Goal: Information Seeking & Learning: Learn about a topic

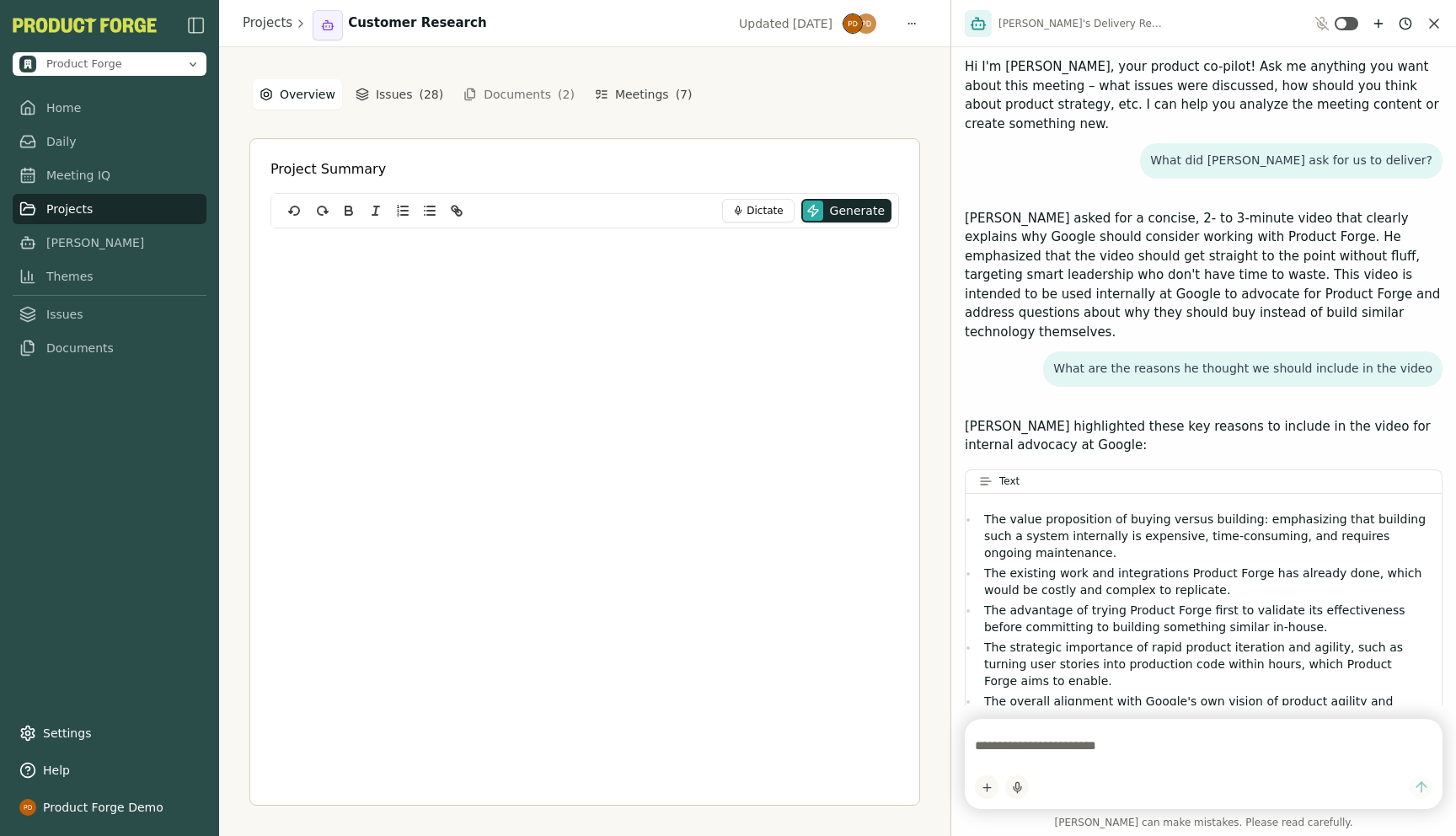
scroll to position [88, 0]
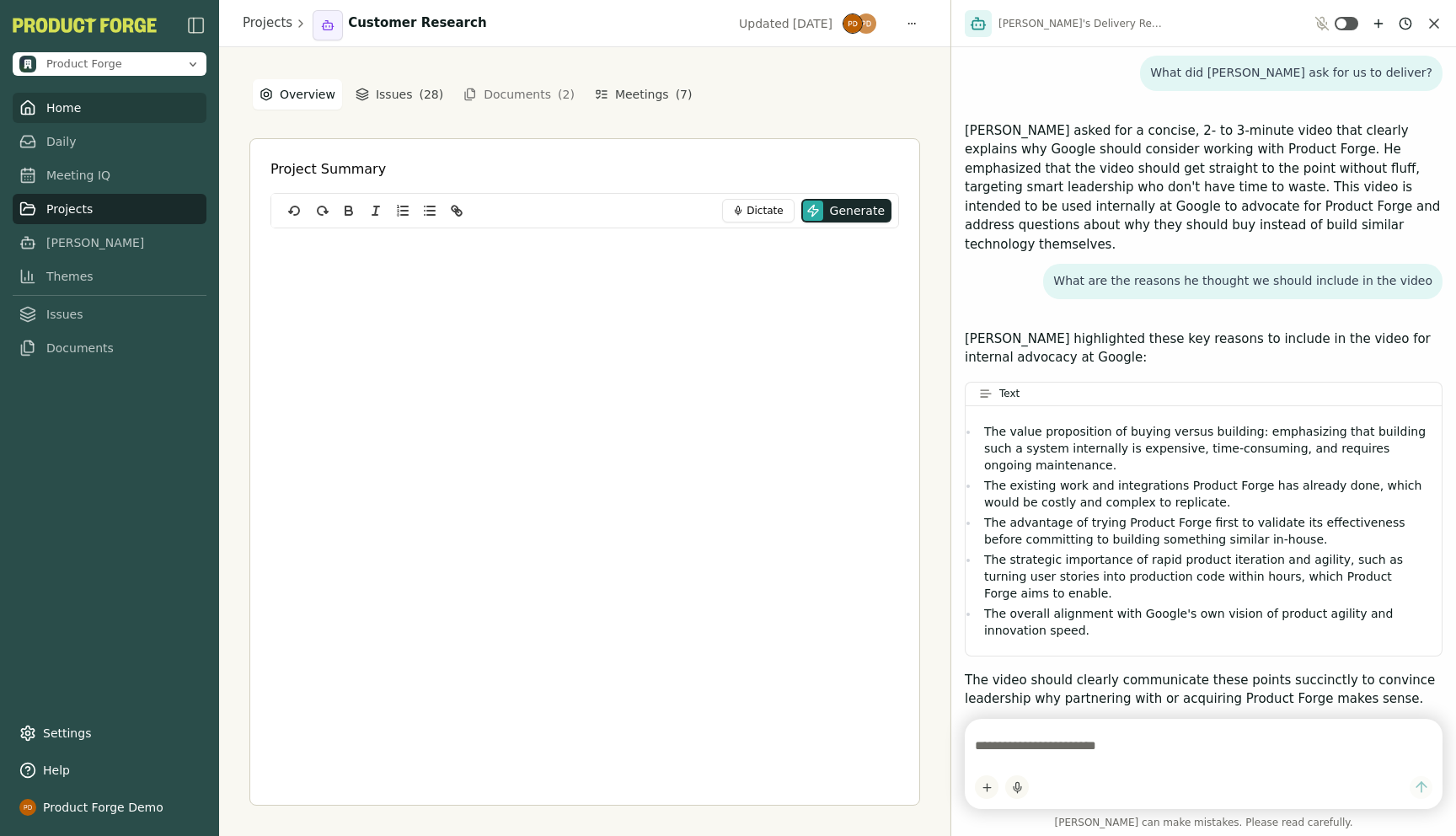
click at [55, 107] on link "Home" at bounding box center [109, 108] width 193 height 30
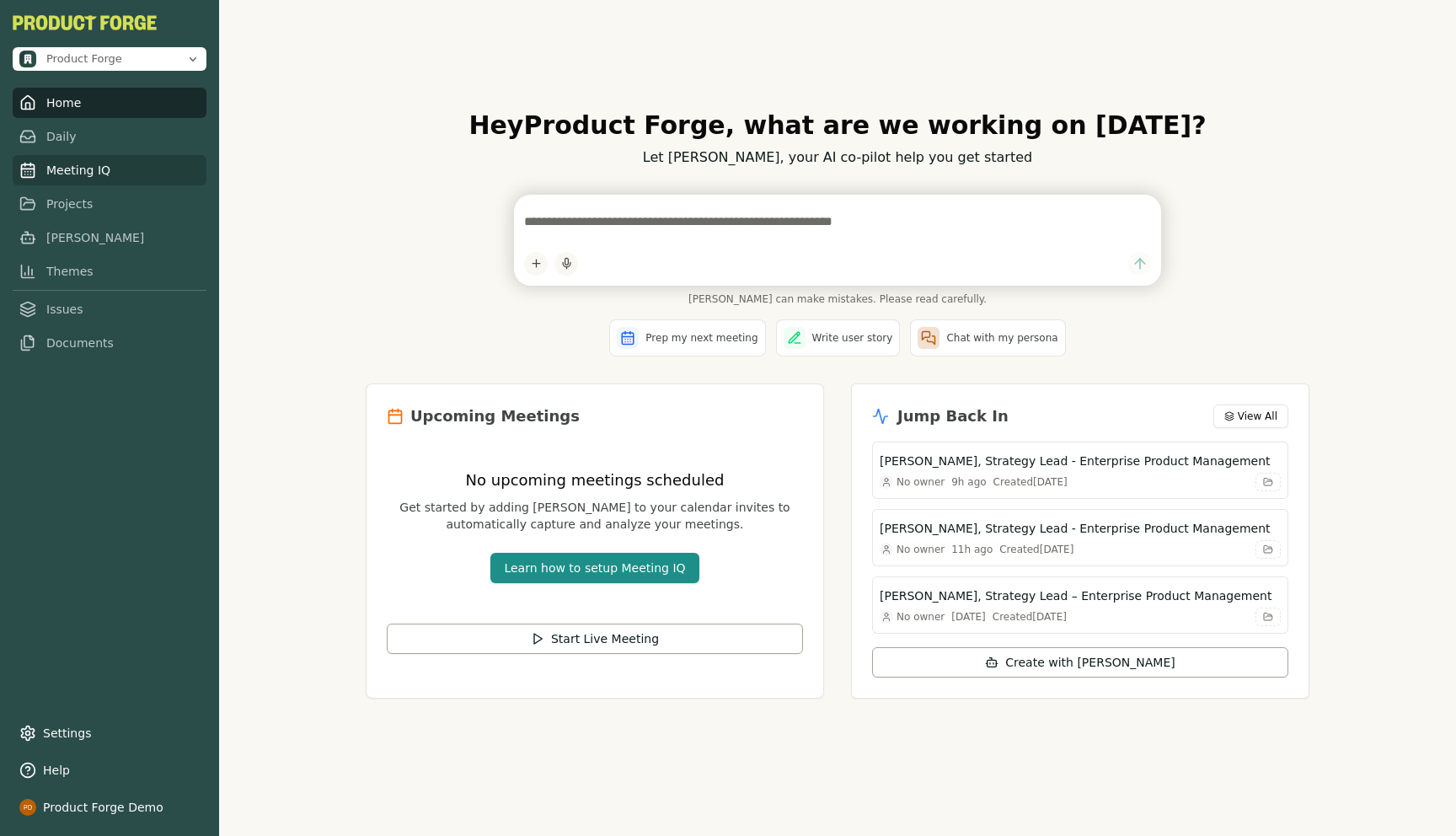
click at [80, 167] on link "Meeting IQ" at bounding box center [109, 170] width 193 height 30
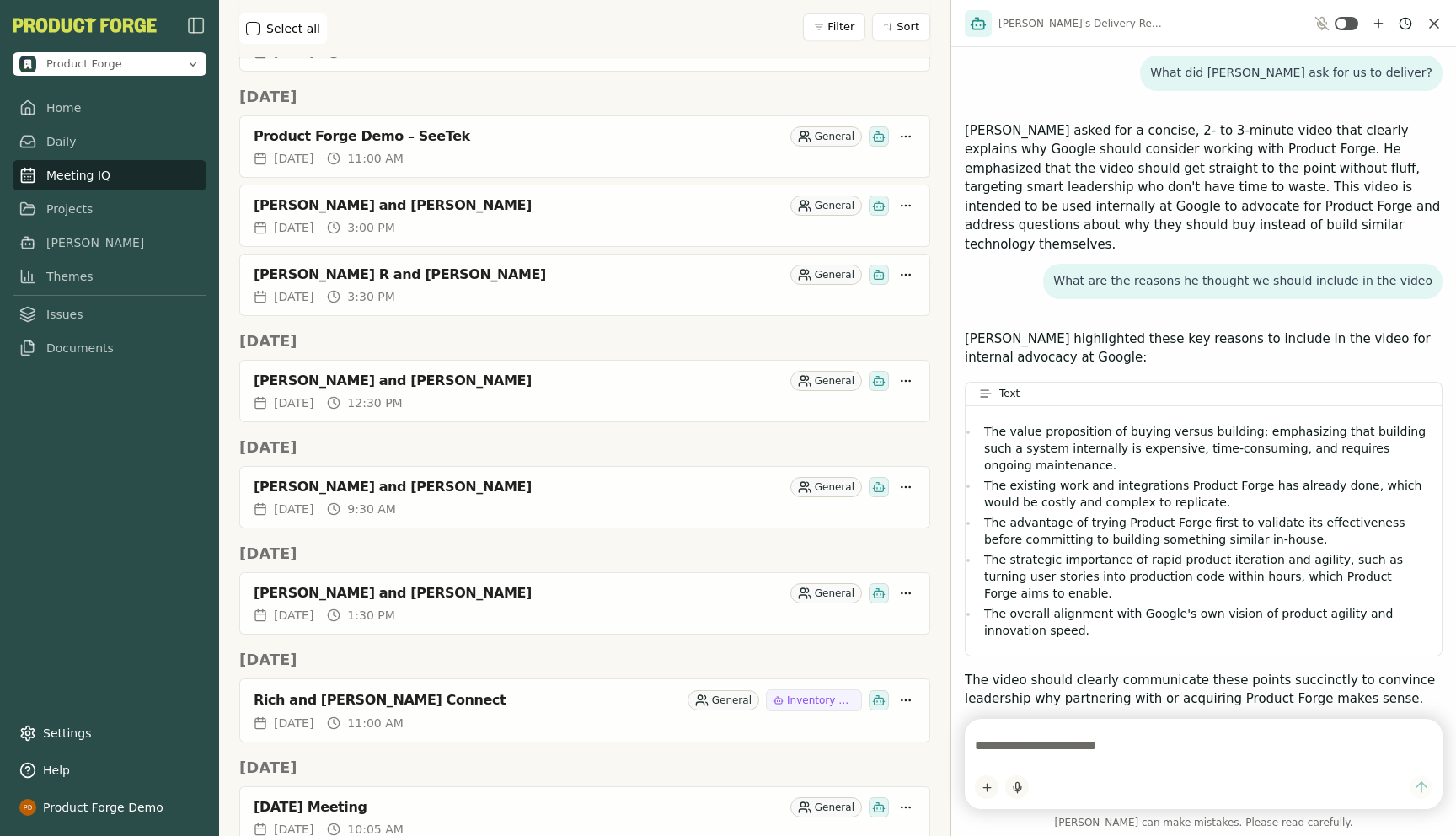
scroll to position [1863, 0]
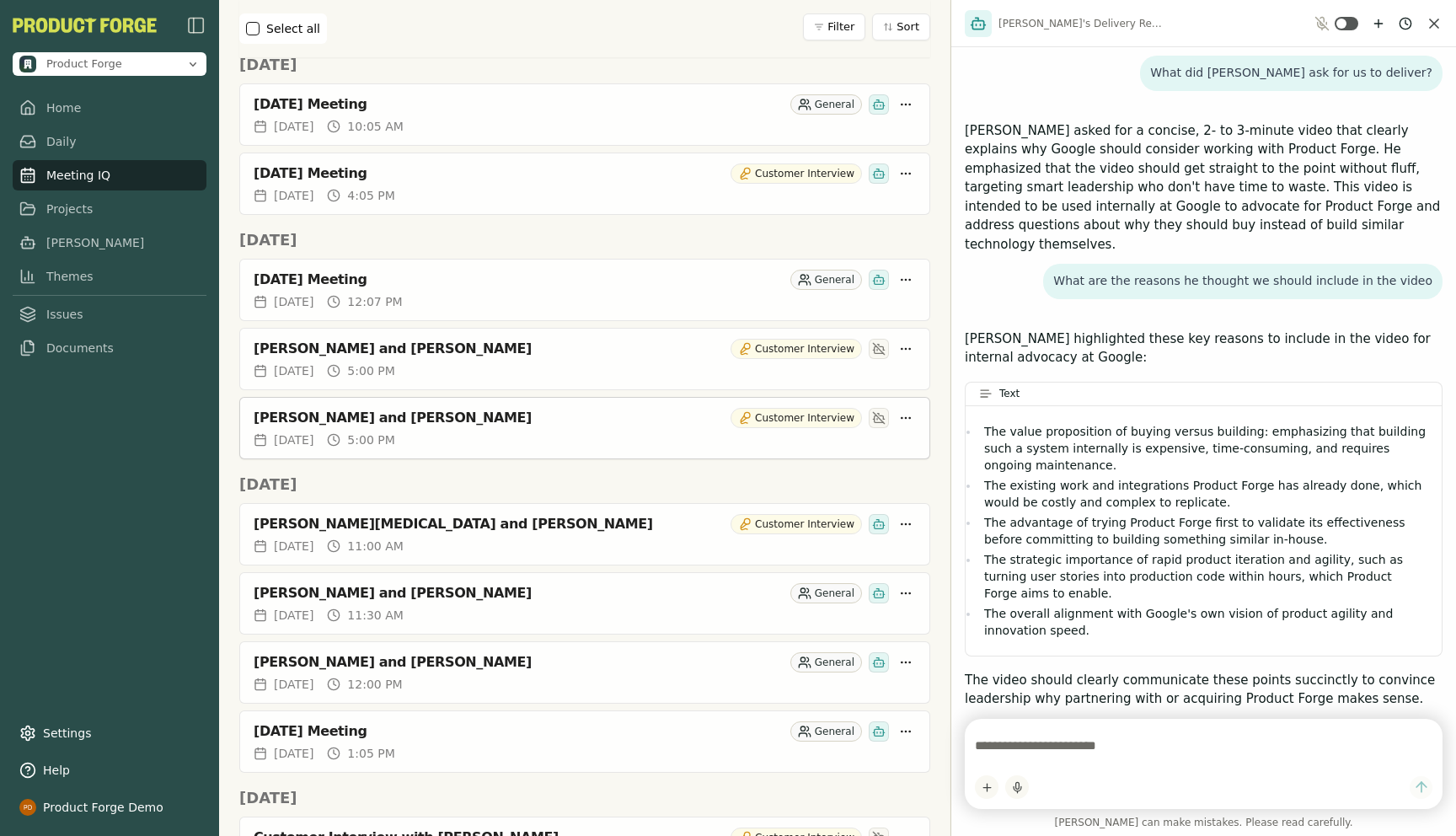
click at [398, 419] on div "[PERSON_NAME] and [PERSON_NAME]" at bounding box center [488, 417] width 470 height 17
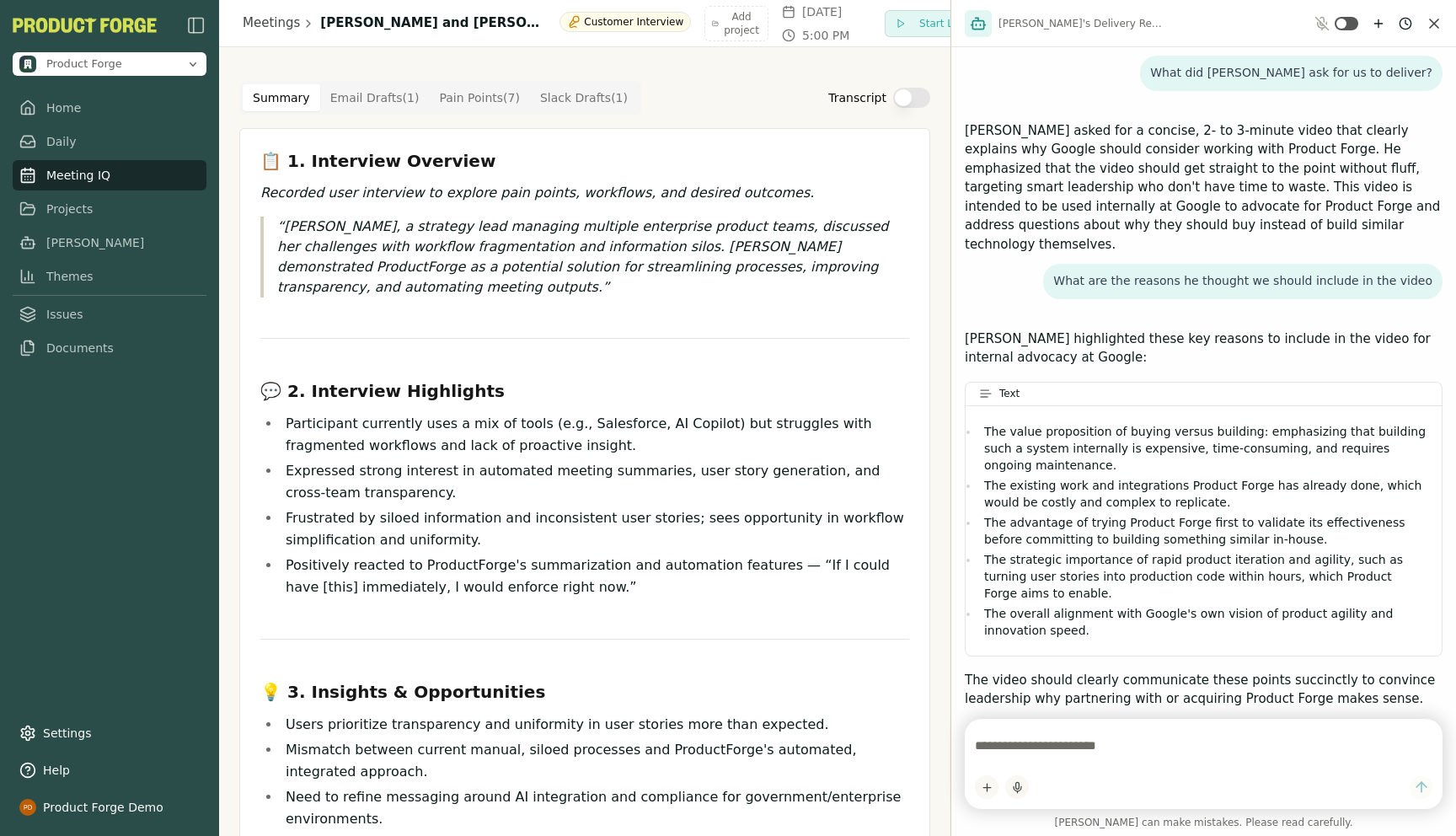
click at [462, 107] on Point "Pain Points ( 7 )" at bounding box center [479, 98] width 101 height 27
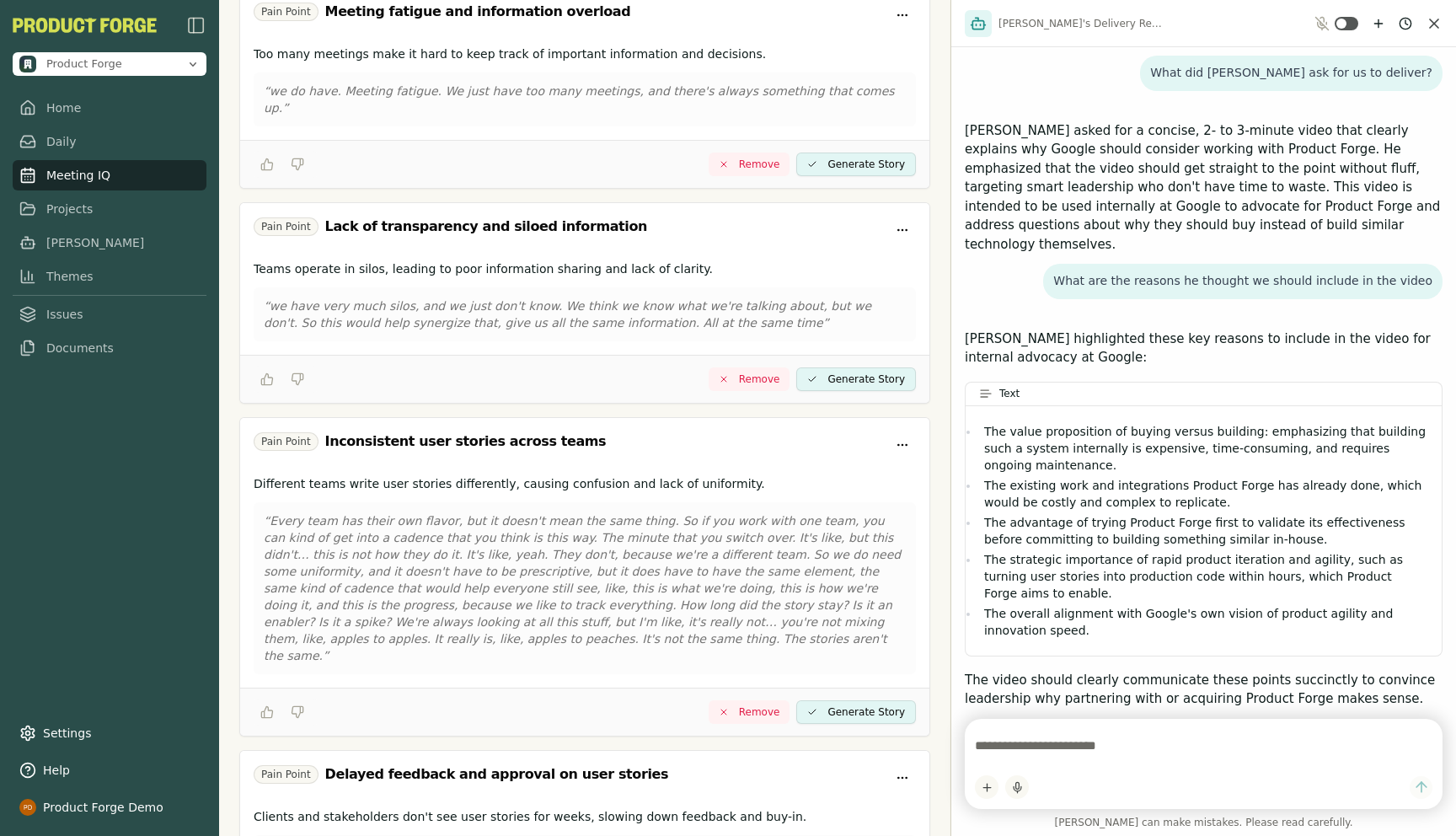
scroll to position [985, 0]
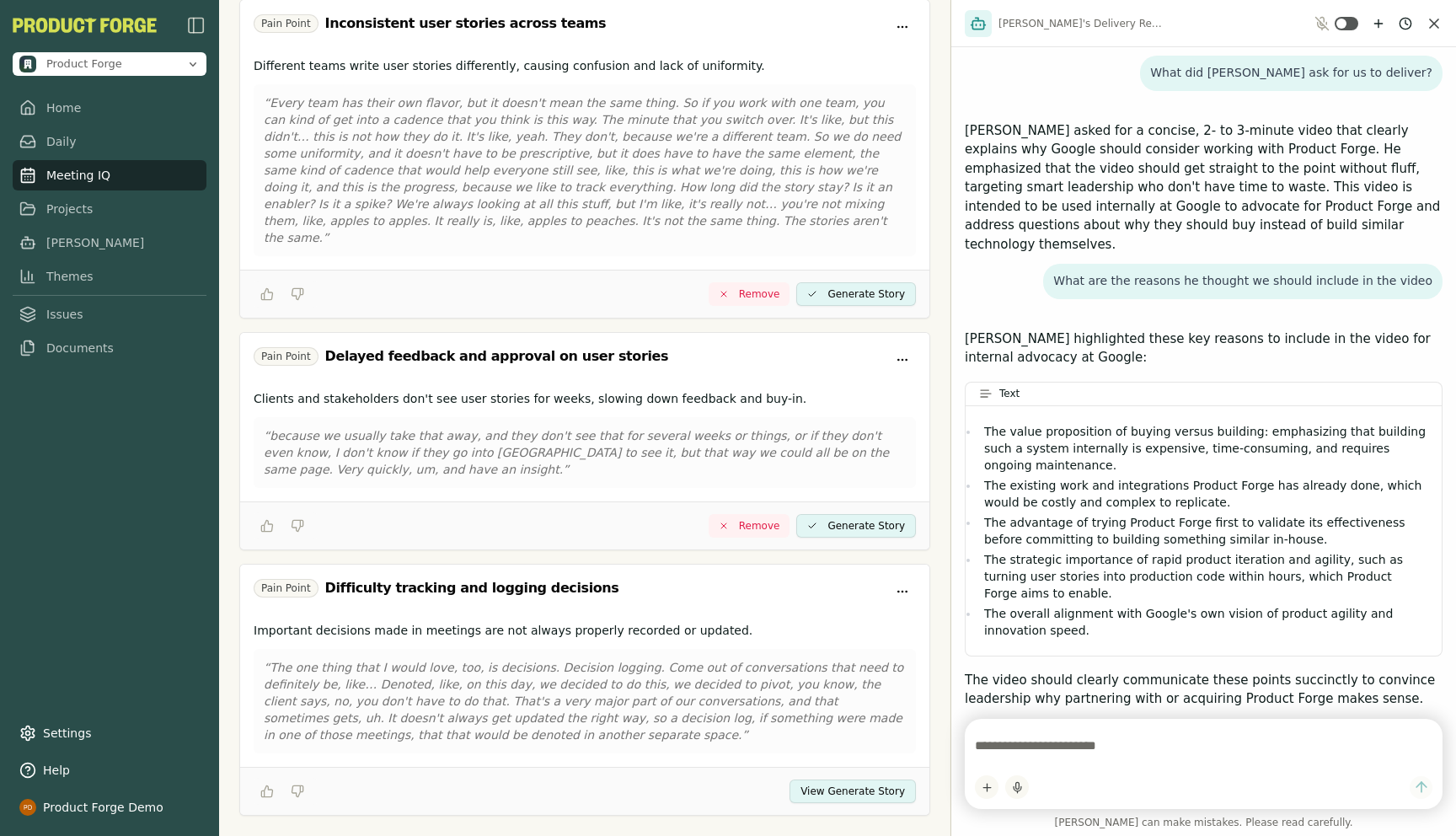
click at [835, 780] on button "View Generate Story" at bounding box center [852, 791] width 126 height 23
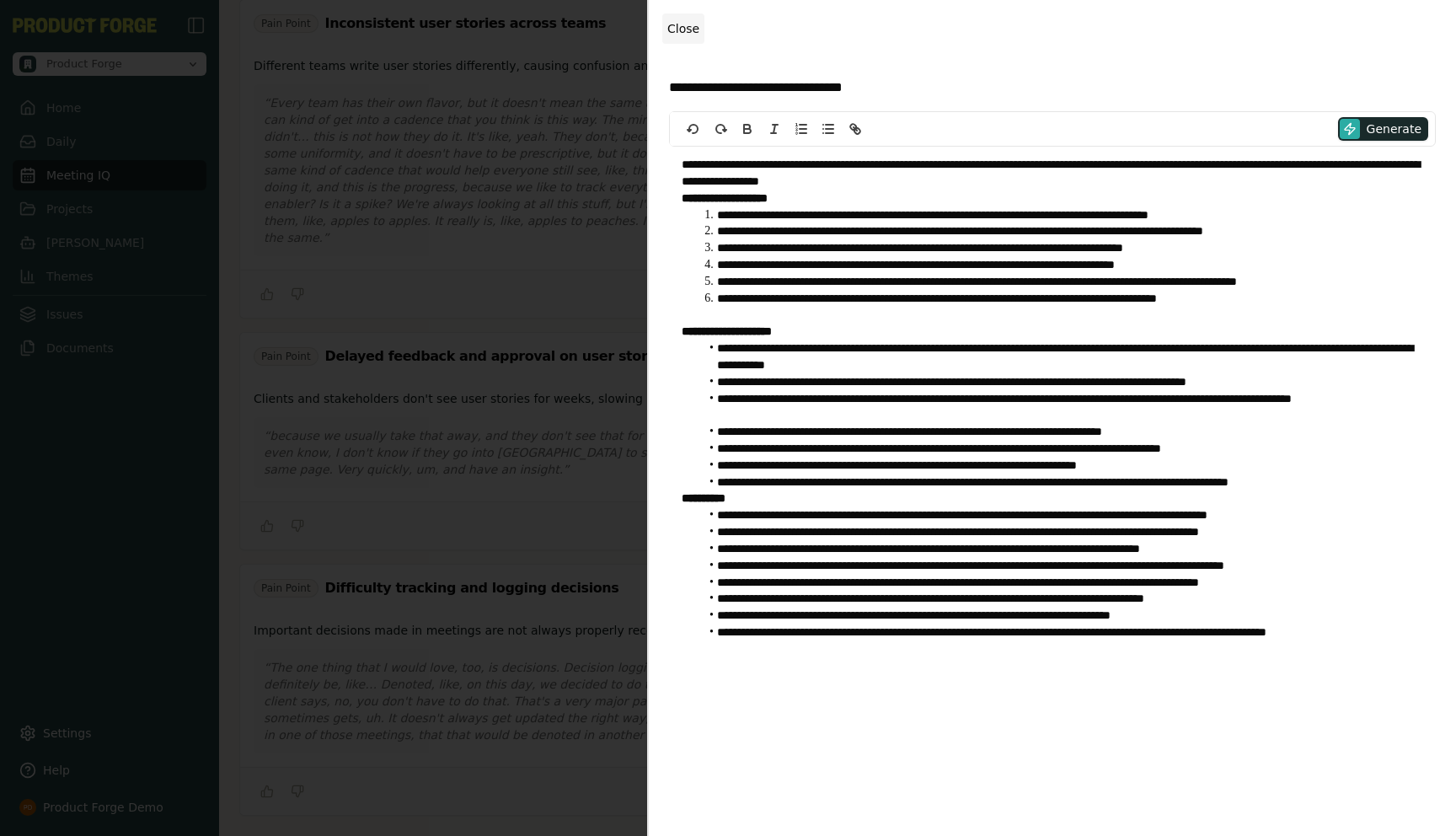
click at [689, 33] on span "Close" at bounding box center [683, 28] width 32 height 13
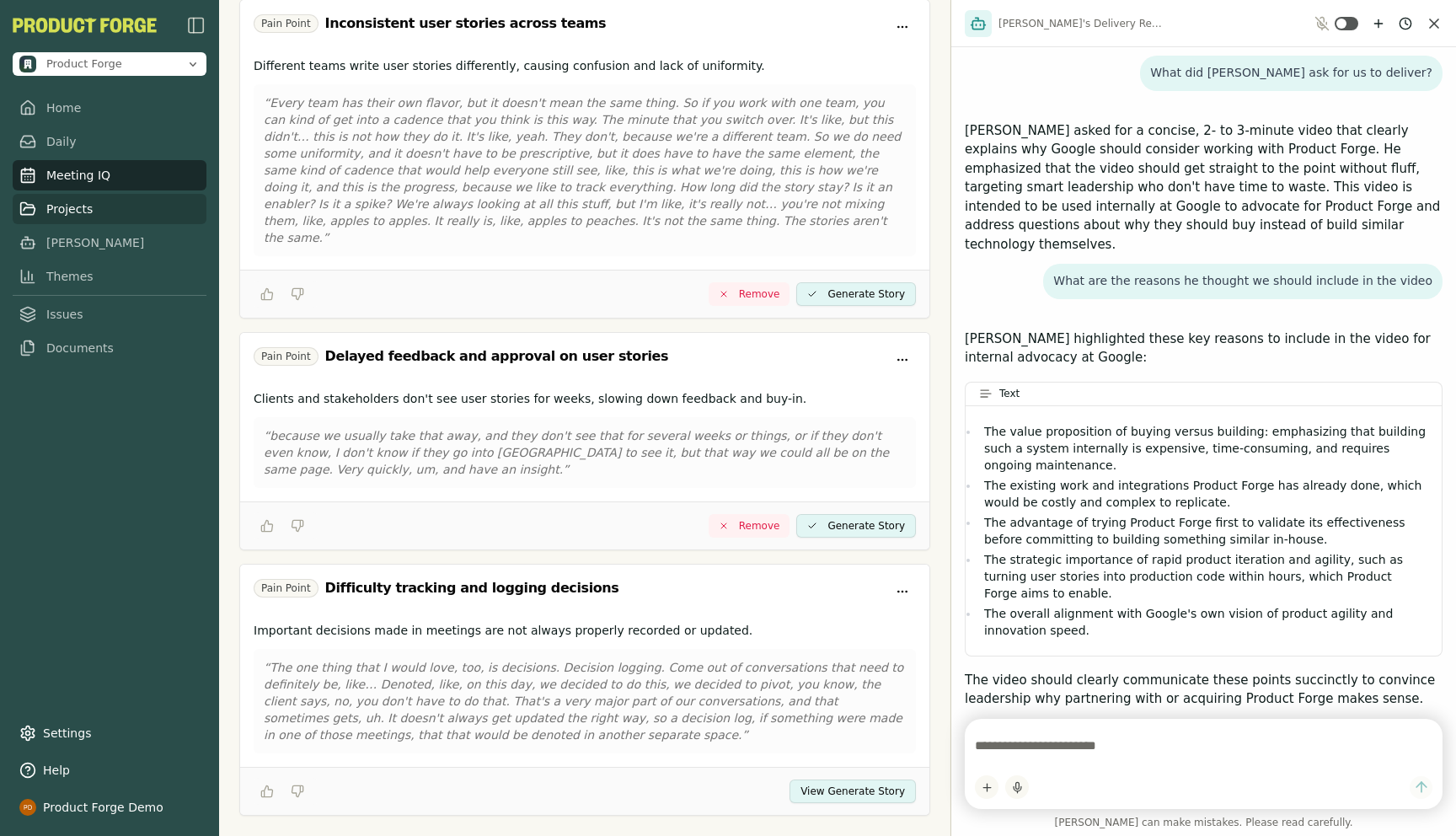
click at [59, 200] on link "Projects" at bounding box center [109, 209] width 193 height 30
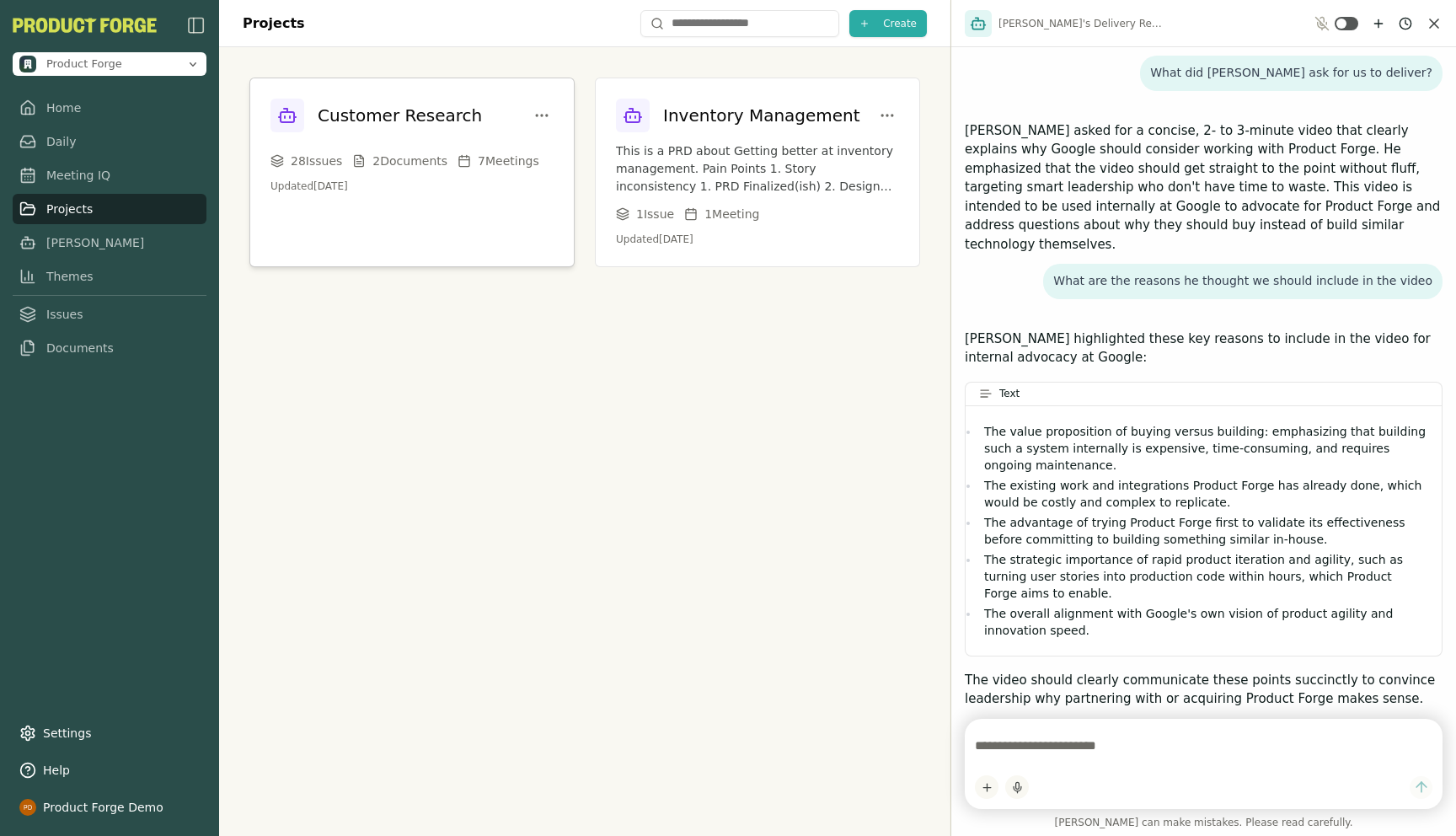
click at [435, 122] on h3 "Customer Research" at bounding box center [400, 115] width 165 height 23
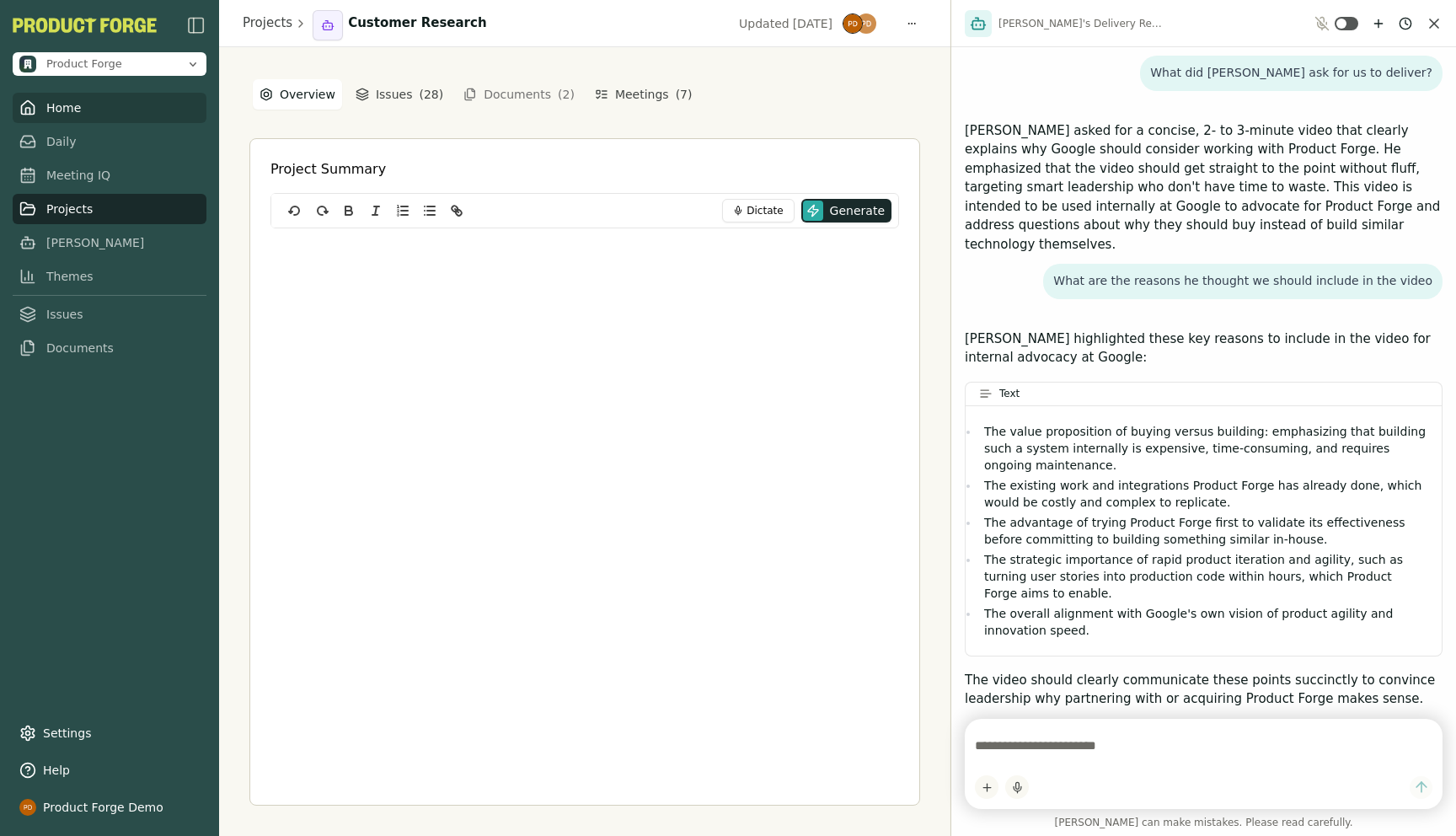
click at [66, 115] on link "Home" at bounding box center [109, 108] width 193 height 30
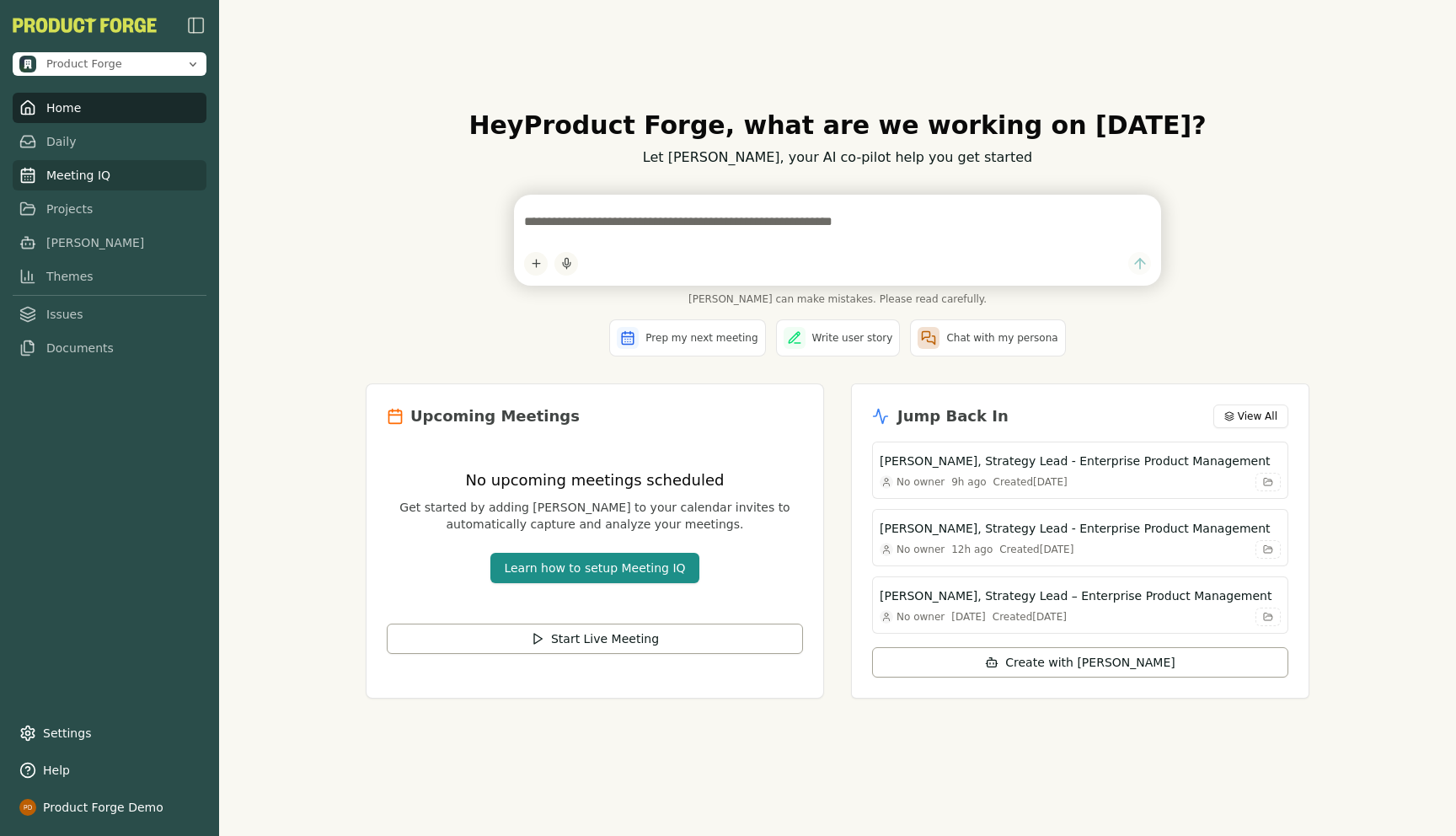
click at [55, 175] on link "Meeting IQ" at bounding box center [109, 175] width 193 height 30
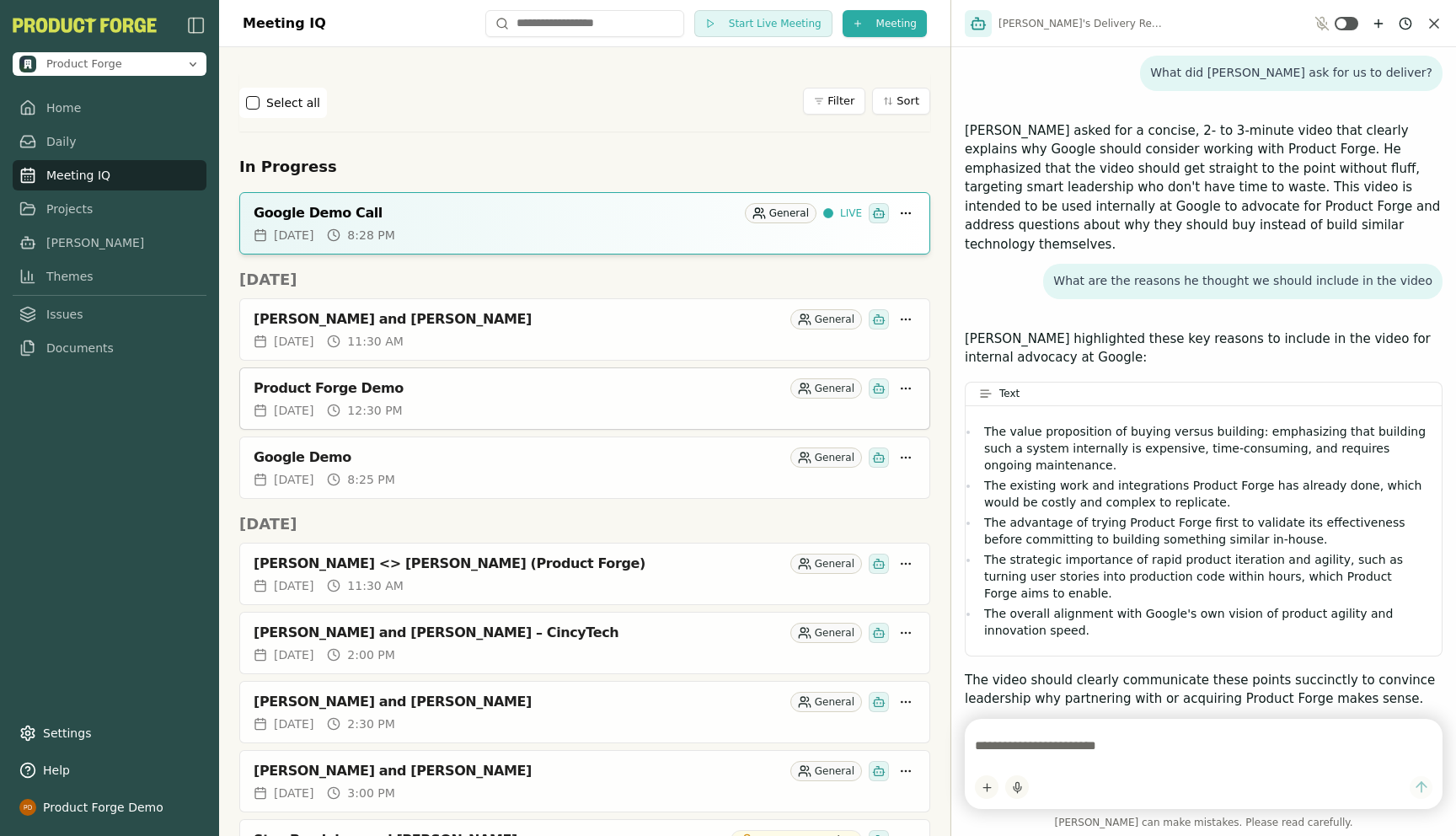
scroll to position [1863, 0]
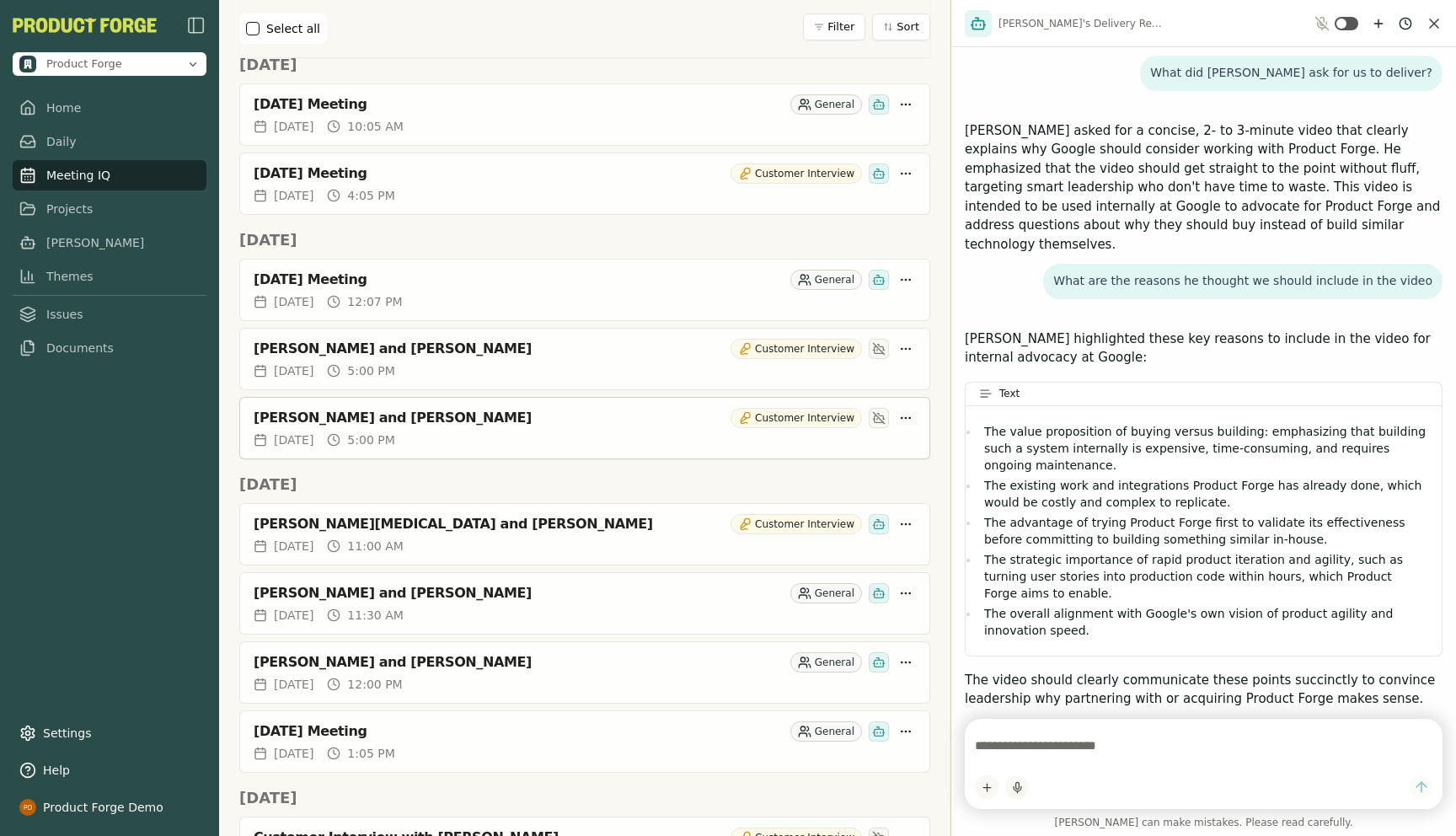
click at [381, 421] on div "[PERSON_NAME] and [PERSON_NAME]" at bounding box center [488, 417] width 470 height 17
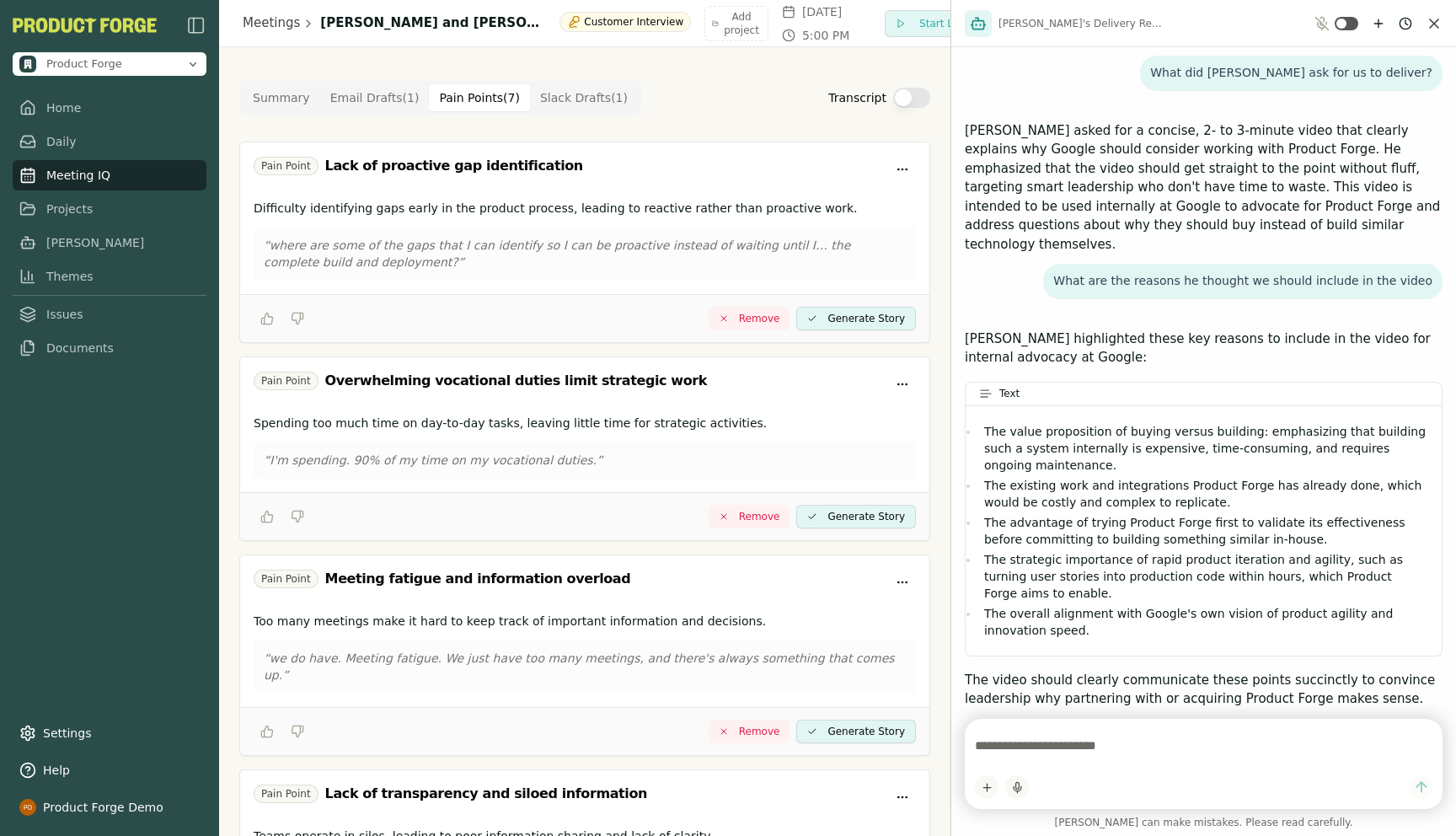
click at [476, 91] on Point "Pain Points ( 7 )" at bounding box center [479, 98] width 101 height 27
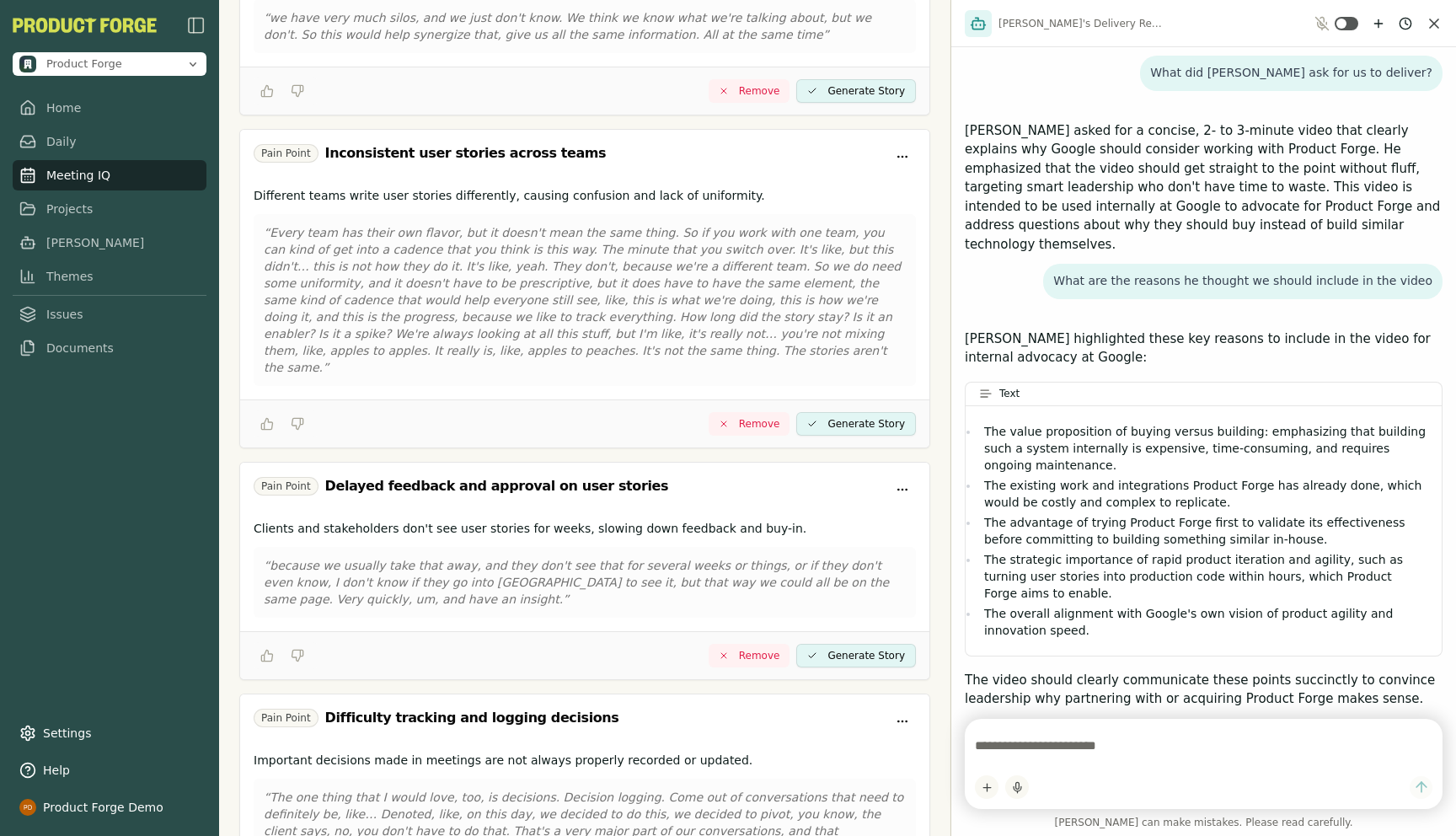
scroll to position [985, 0]
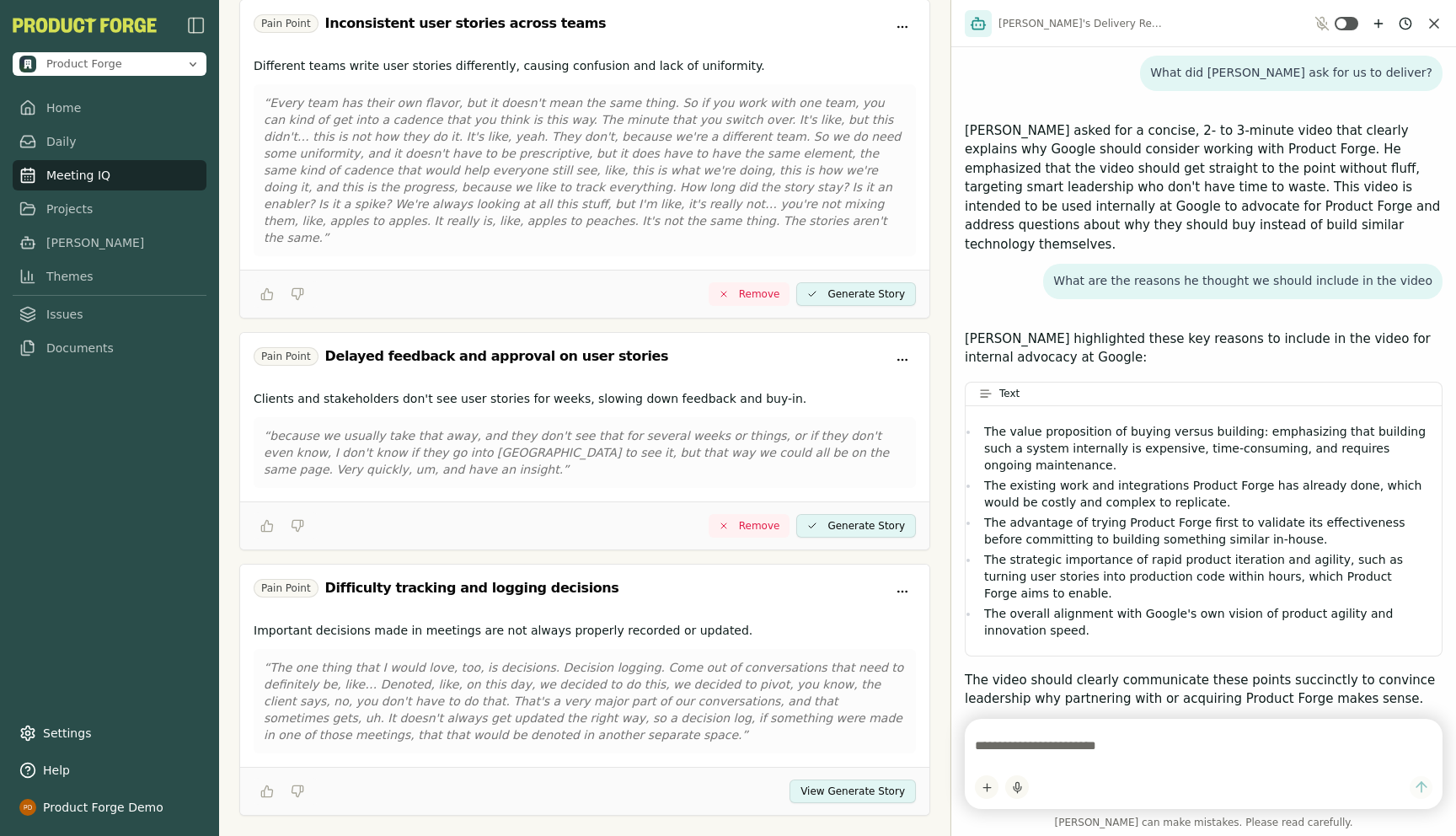
click at [829, 780] on button "View Generate Story" at bounding box center [852, 791] width 126 height 23
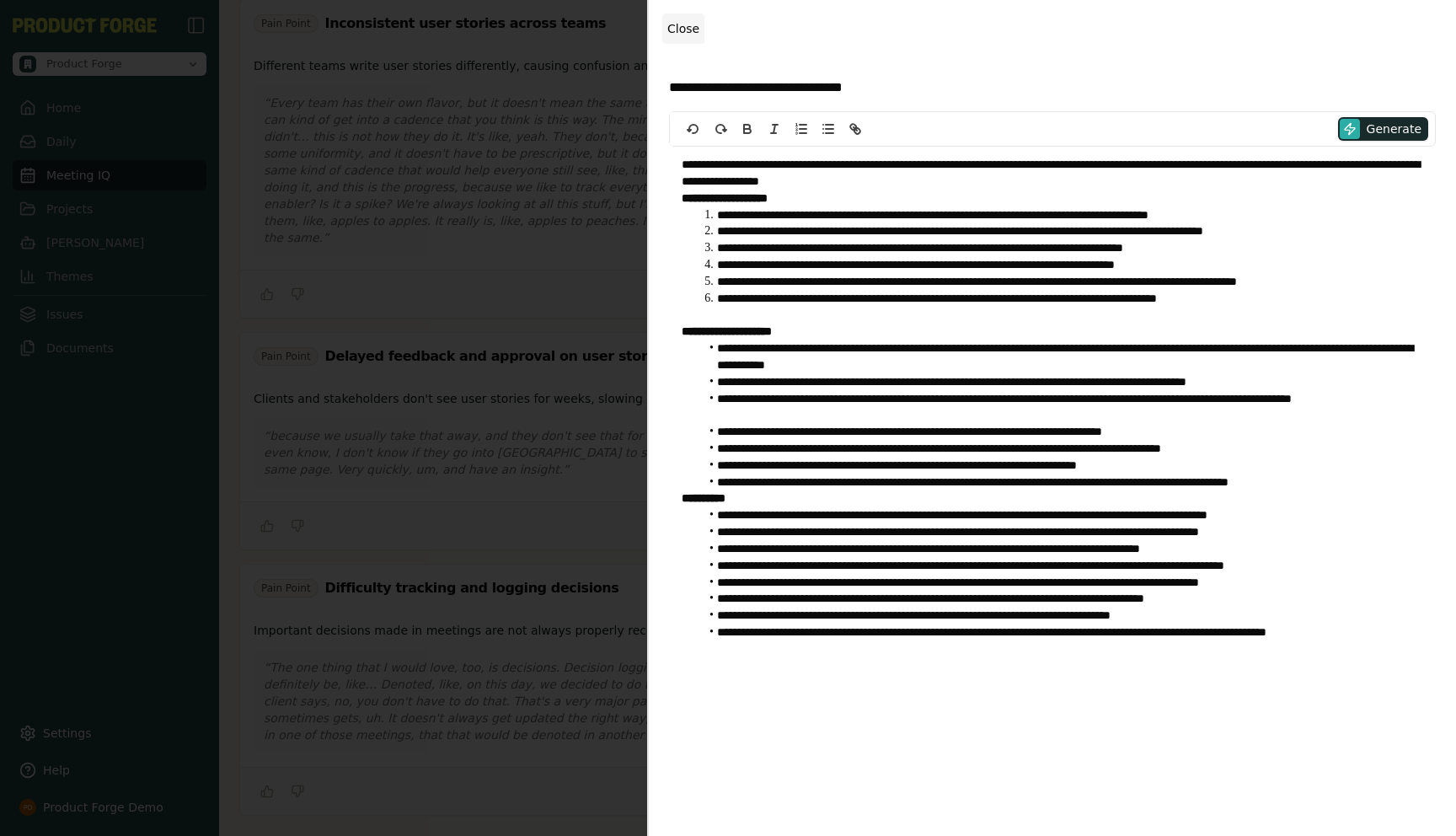
click at [686, 38] on button "Close" at bounding box center [683, 29] width 42 height 30
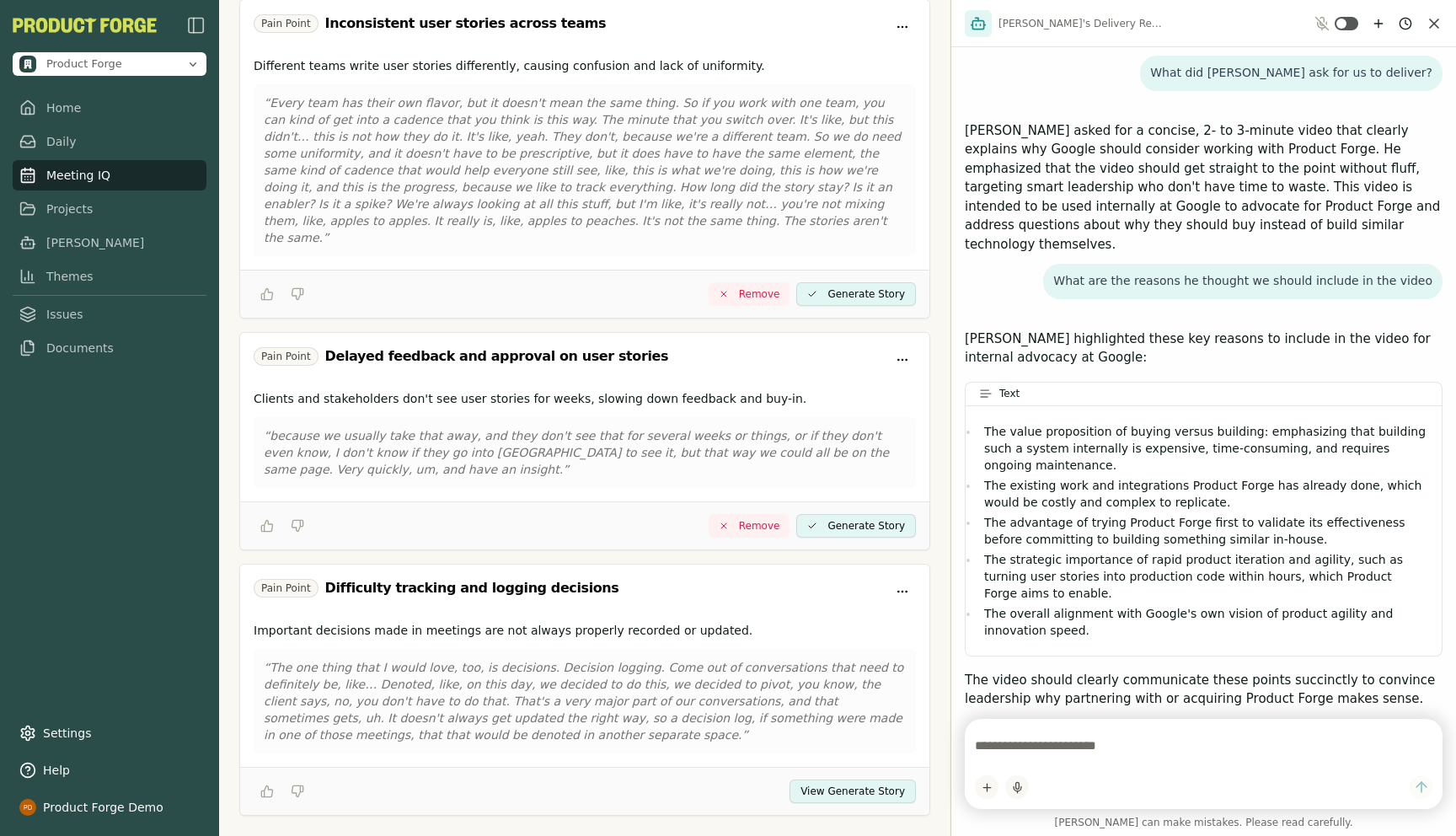
click at [67, 211] on link "Projects" at bounding box center [109, 209] width 193 height 30
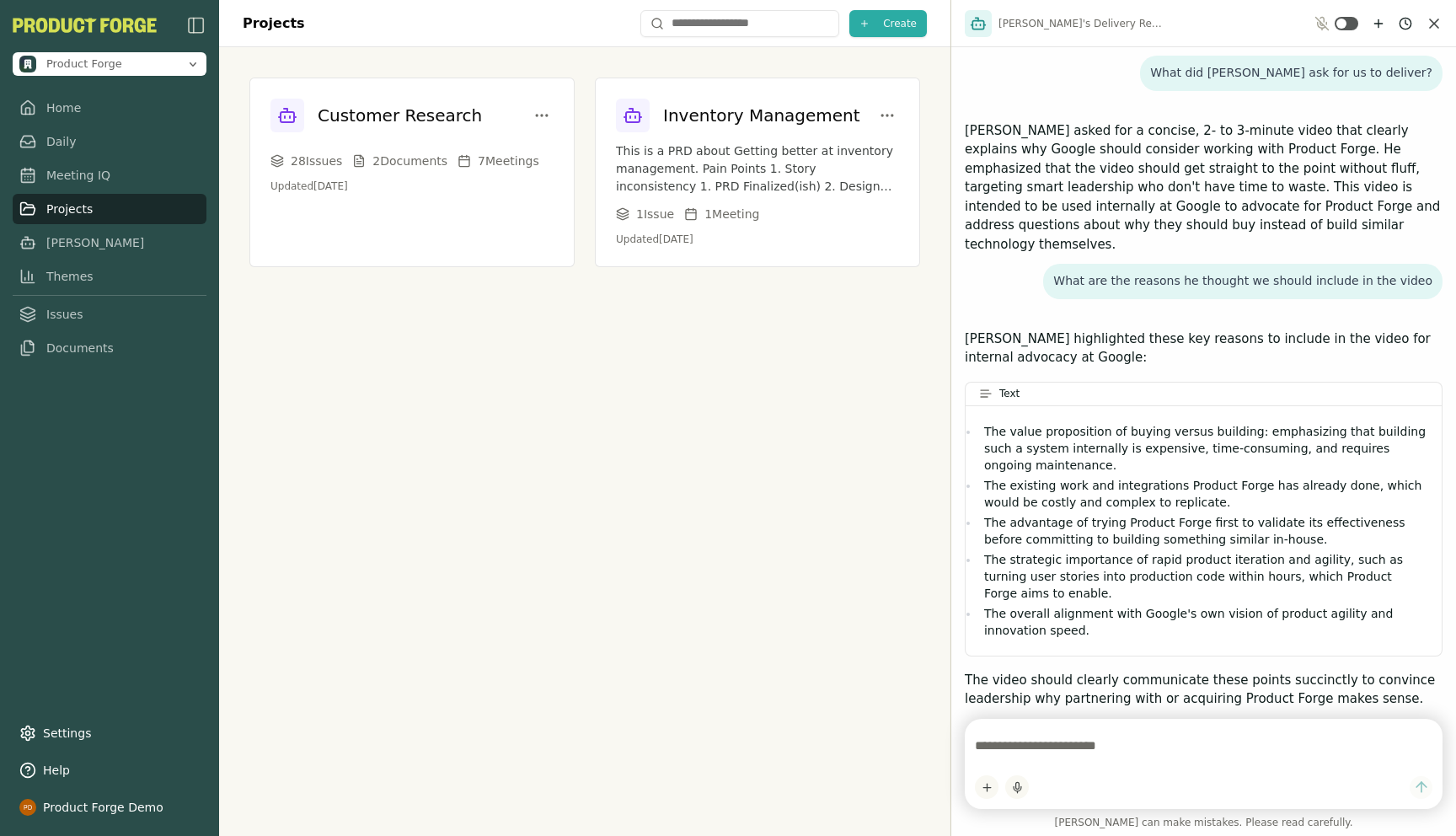
click at [67, 211] on link "Projects" at bounding box center [109, 209] width 193 height 30
click at [419, 121] on h3 "Customer Research" at bounding box center [400, 115] width 165 height 23
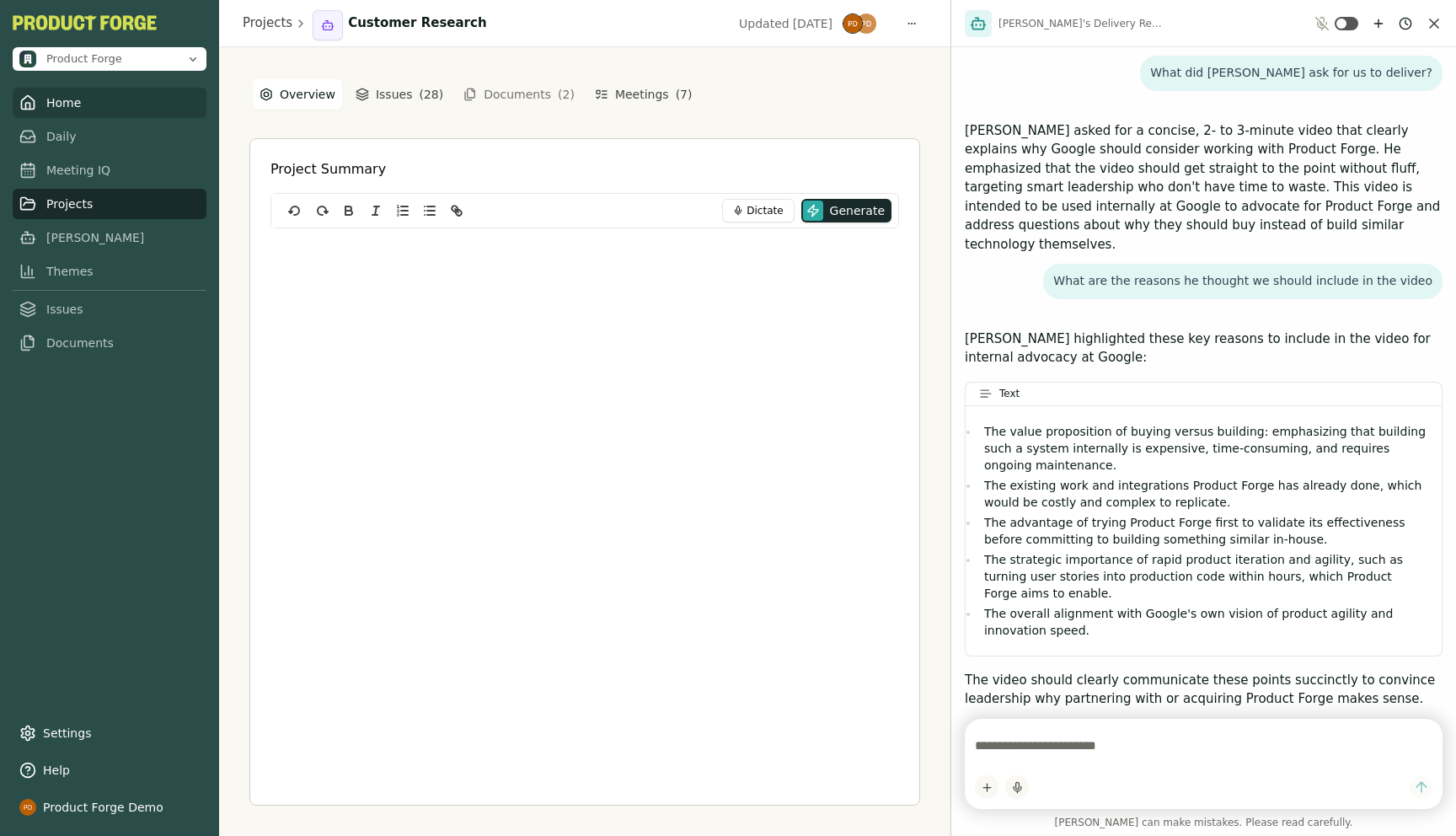
click at [56, 116] on link "Home" at bounding box center [109, 103] width 193 height 30
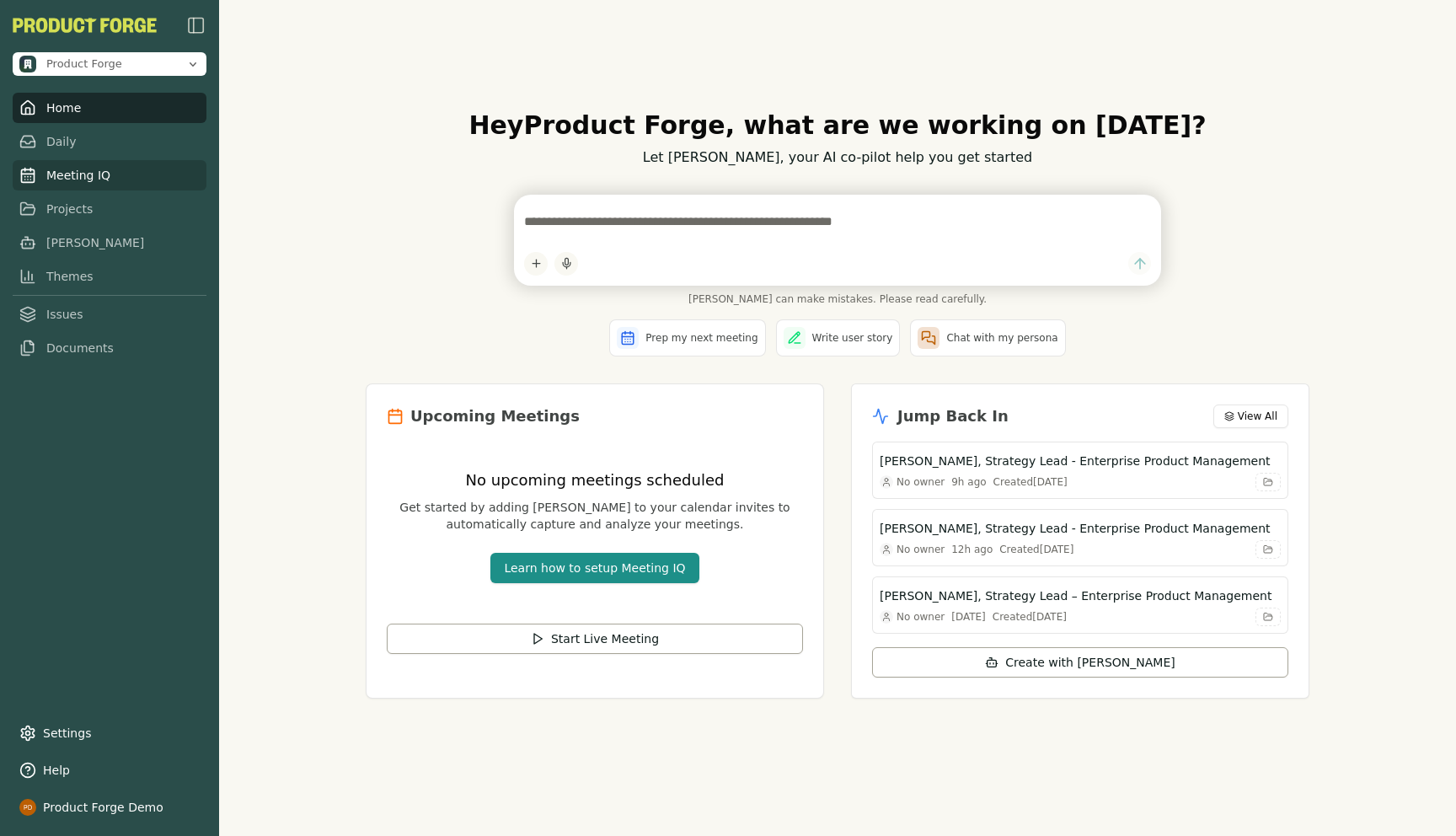
click at [79, 176] on link "Meeting IQ" at bounding box center [109, 175] width 193 height 30
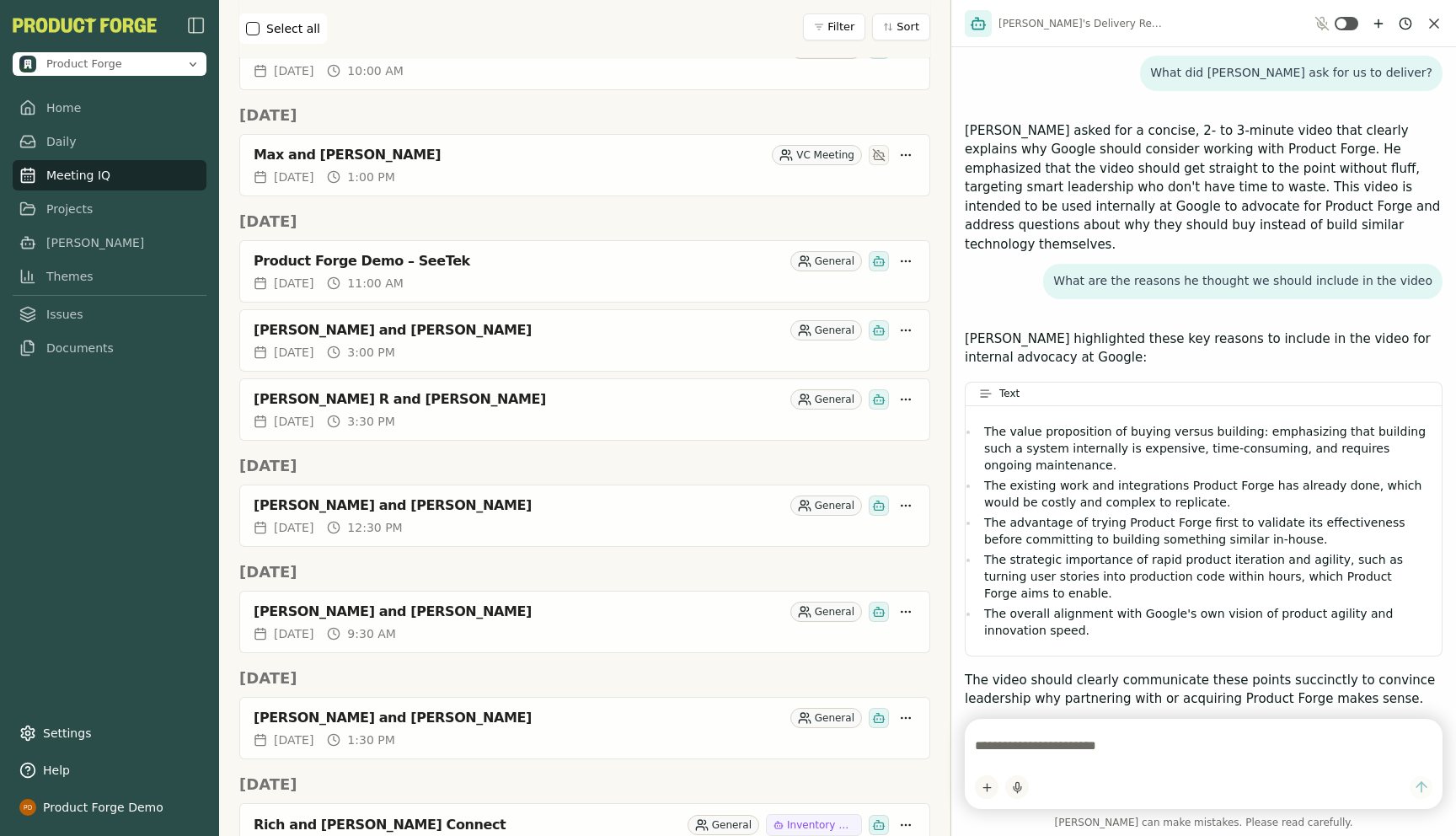
scroll to position [1863, 0]
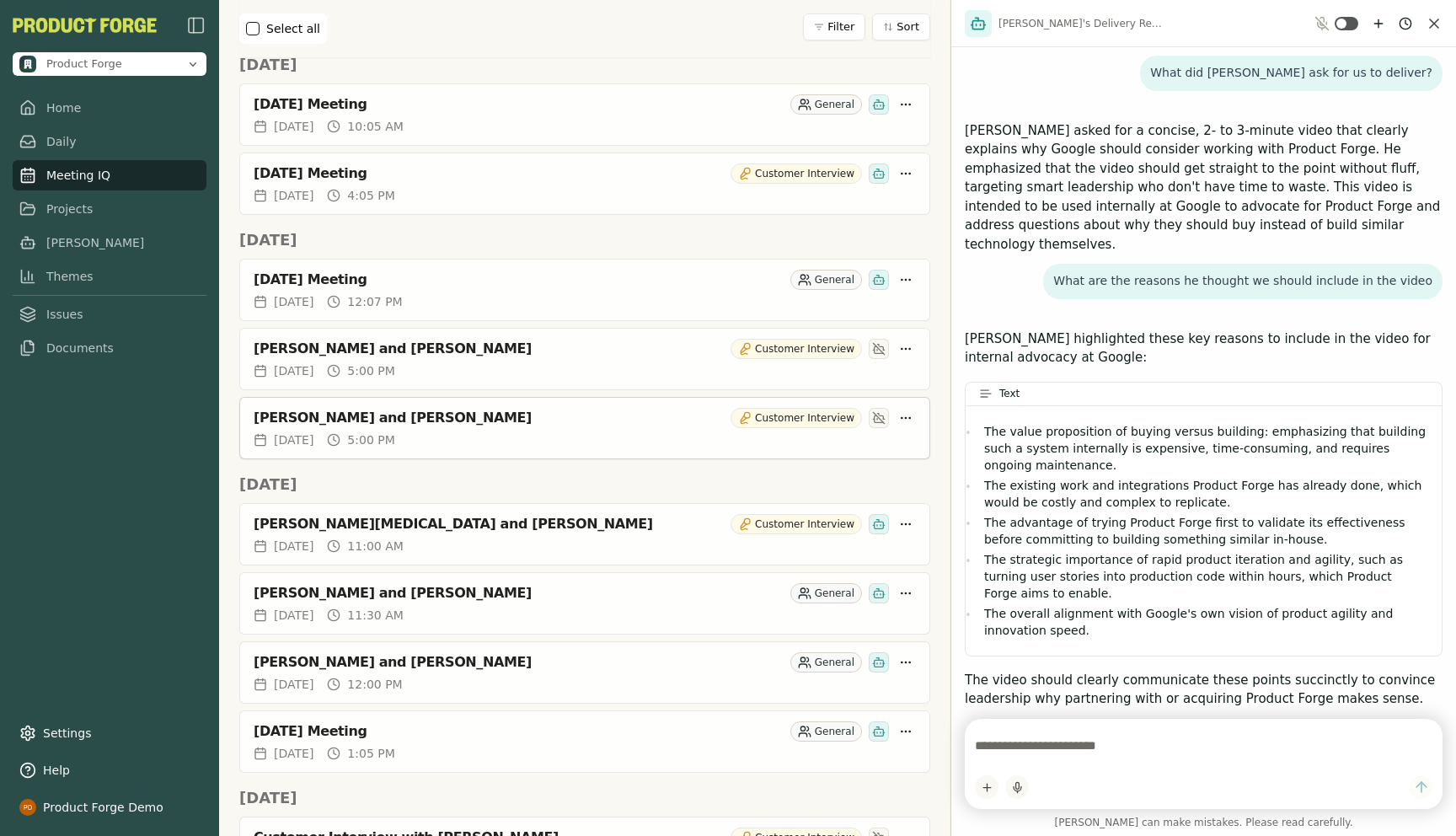
click at [393, 424] on div "[PERSON_NAME] and [PERSON_NAME]" at bounding box center [488, 417] width 470 height 17
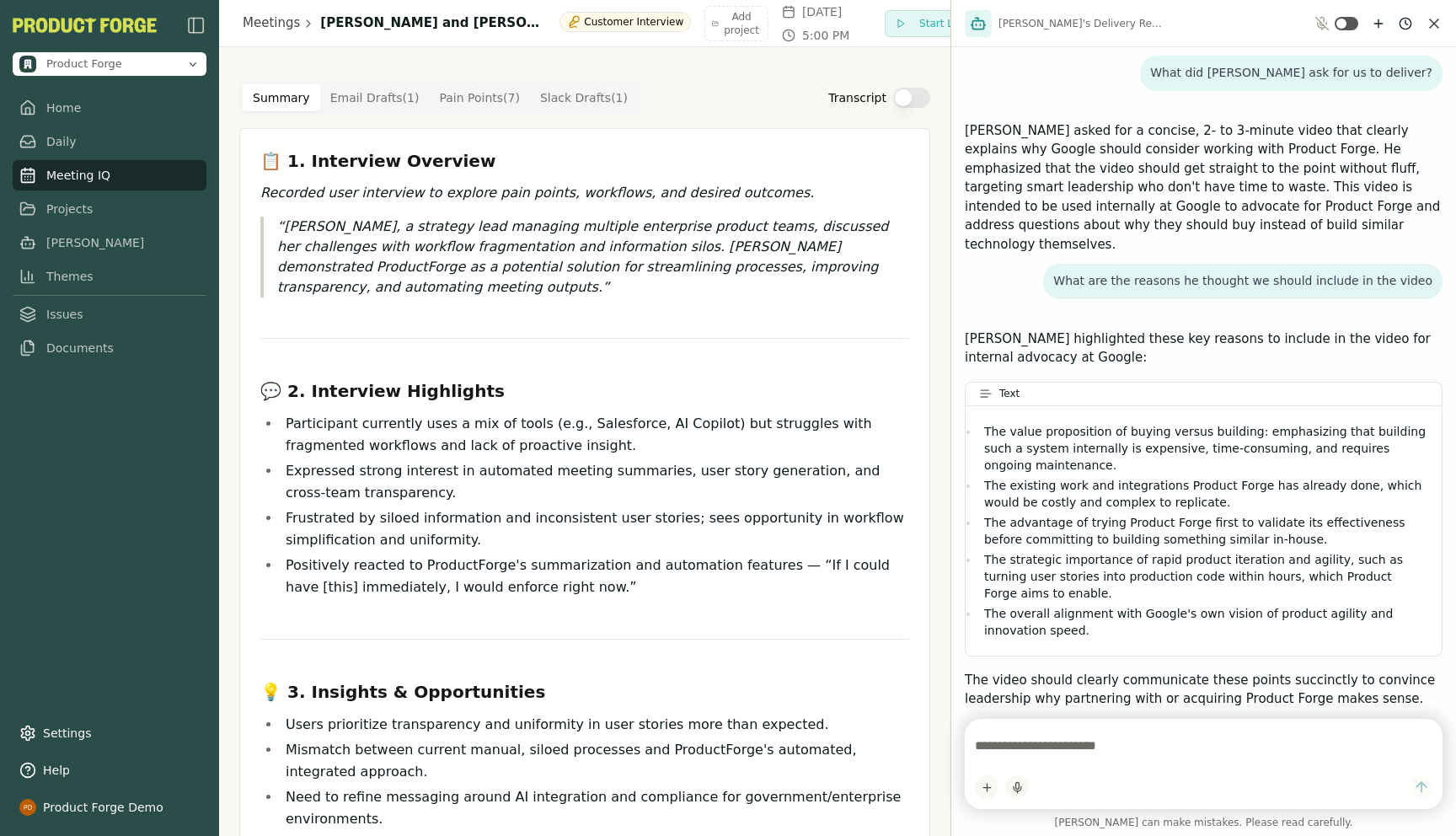
click at [467, 90] on Point "Pain Points ( 7 )" at bounding box center [479, 98] width 101 height 27
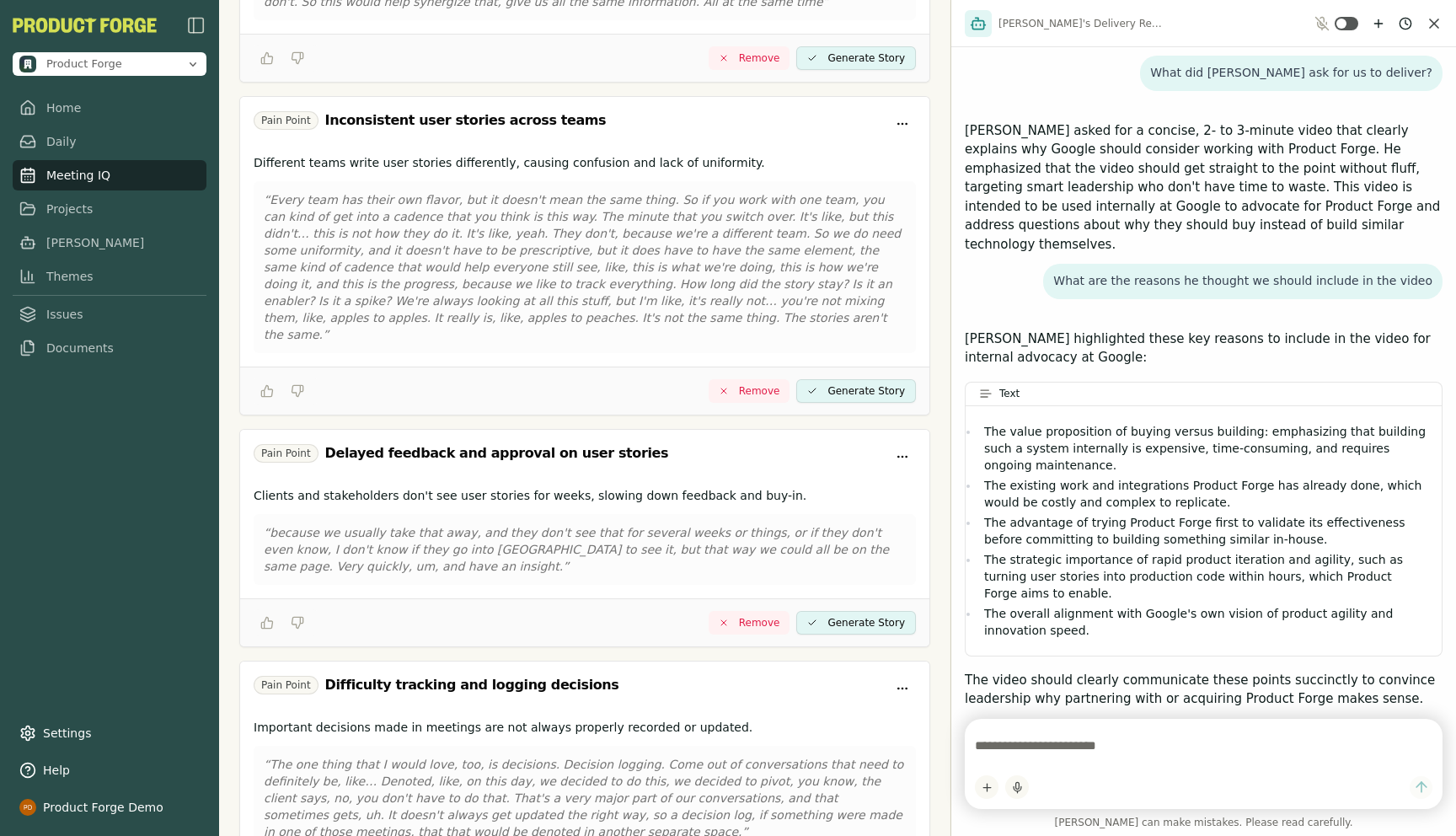
scroll to position [985, 0]
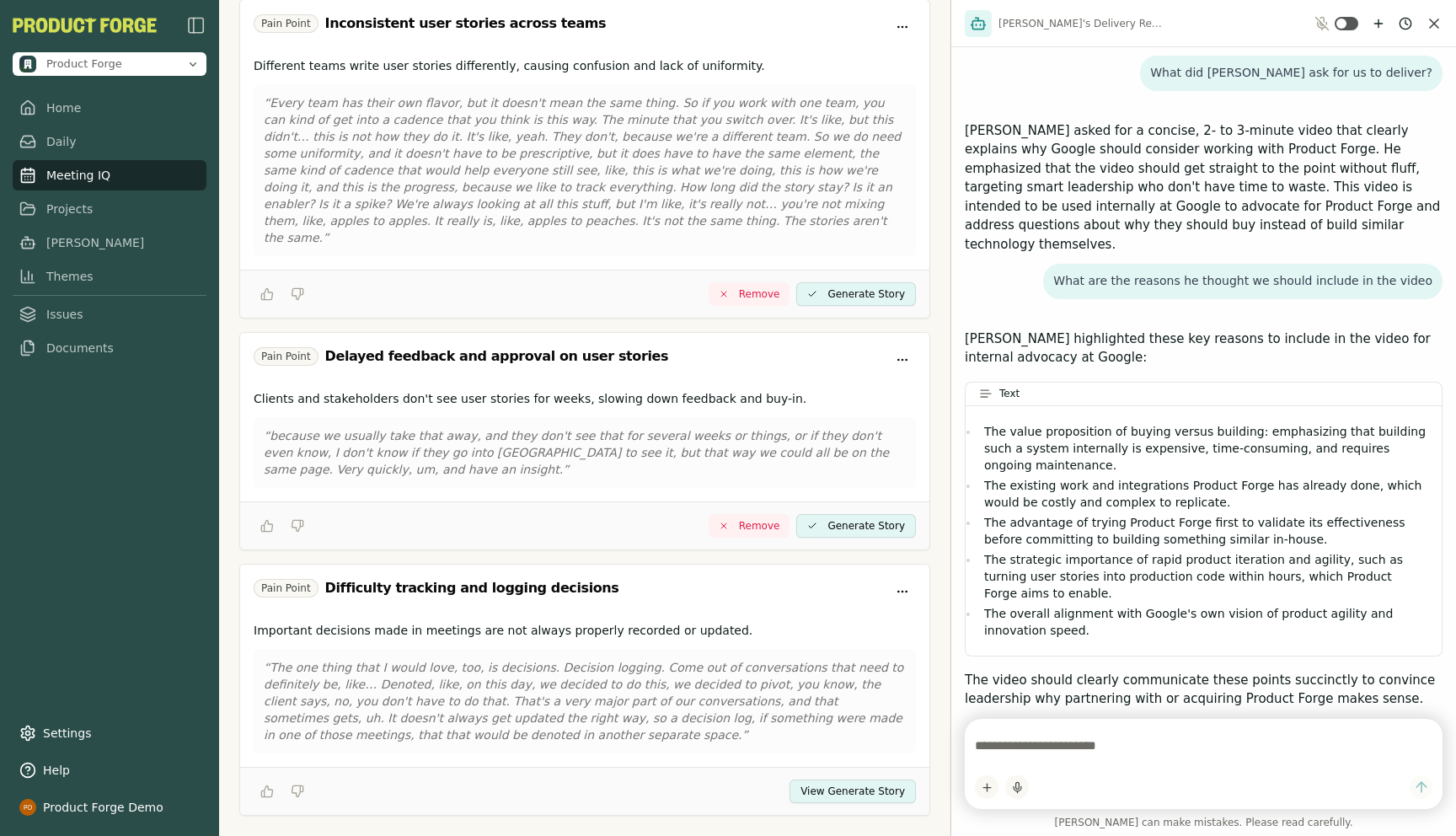
click at [829, 780] on button "View Generate Story" at bounding box center [852, 791] width 126 height 23
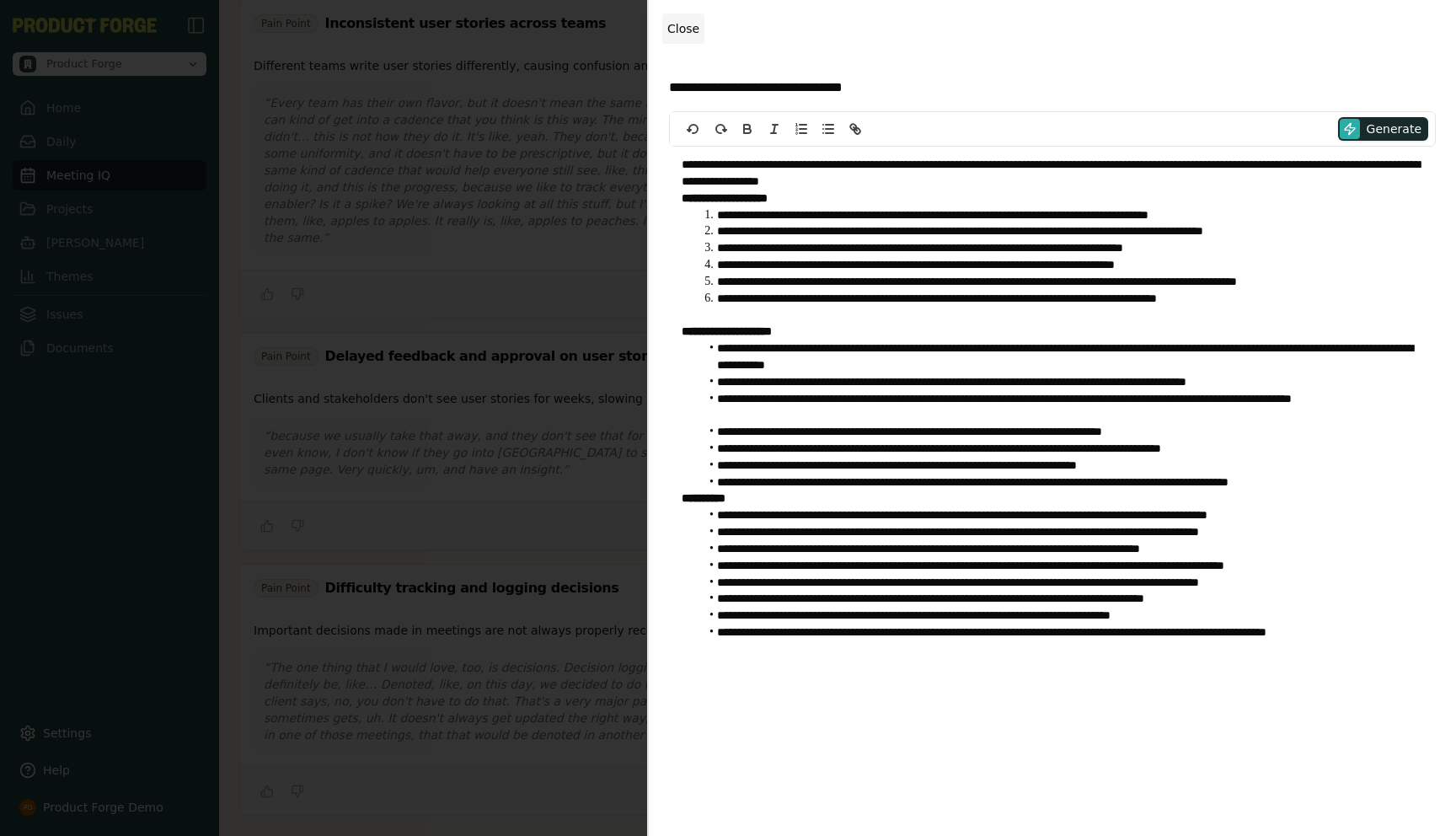
click at [681, 23] on span "Close" at bounding box center [683, 28] width 32 height 13
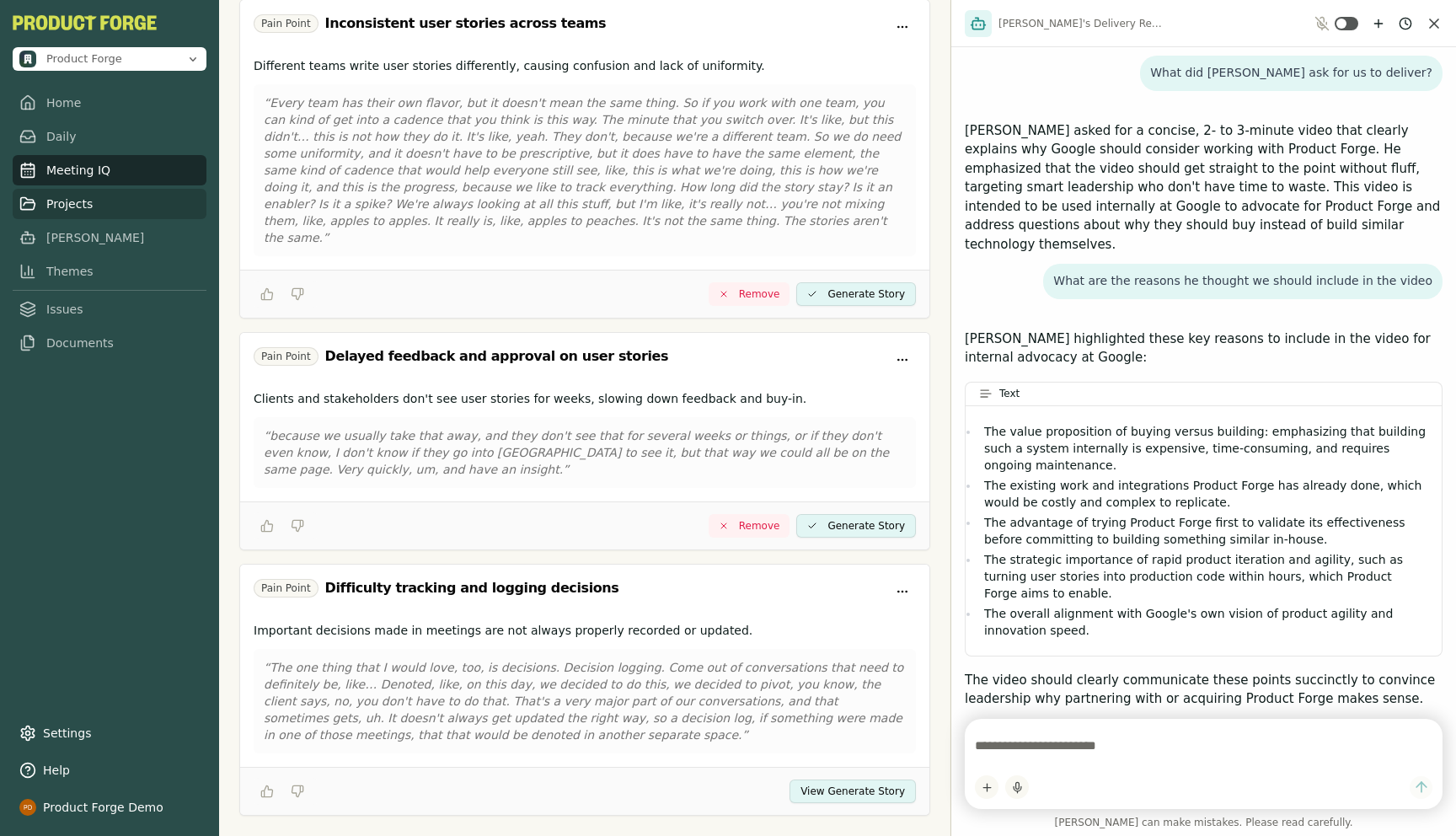
click at [58, 199] on link "Projects" at bounding box center [109, 204] width 193 height 30
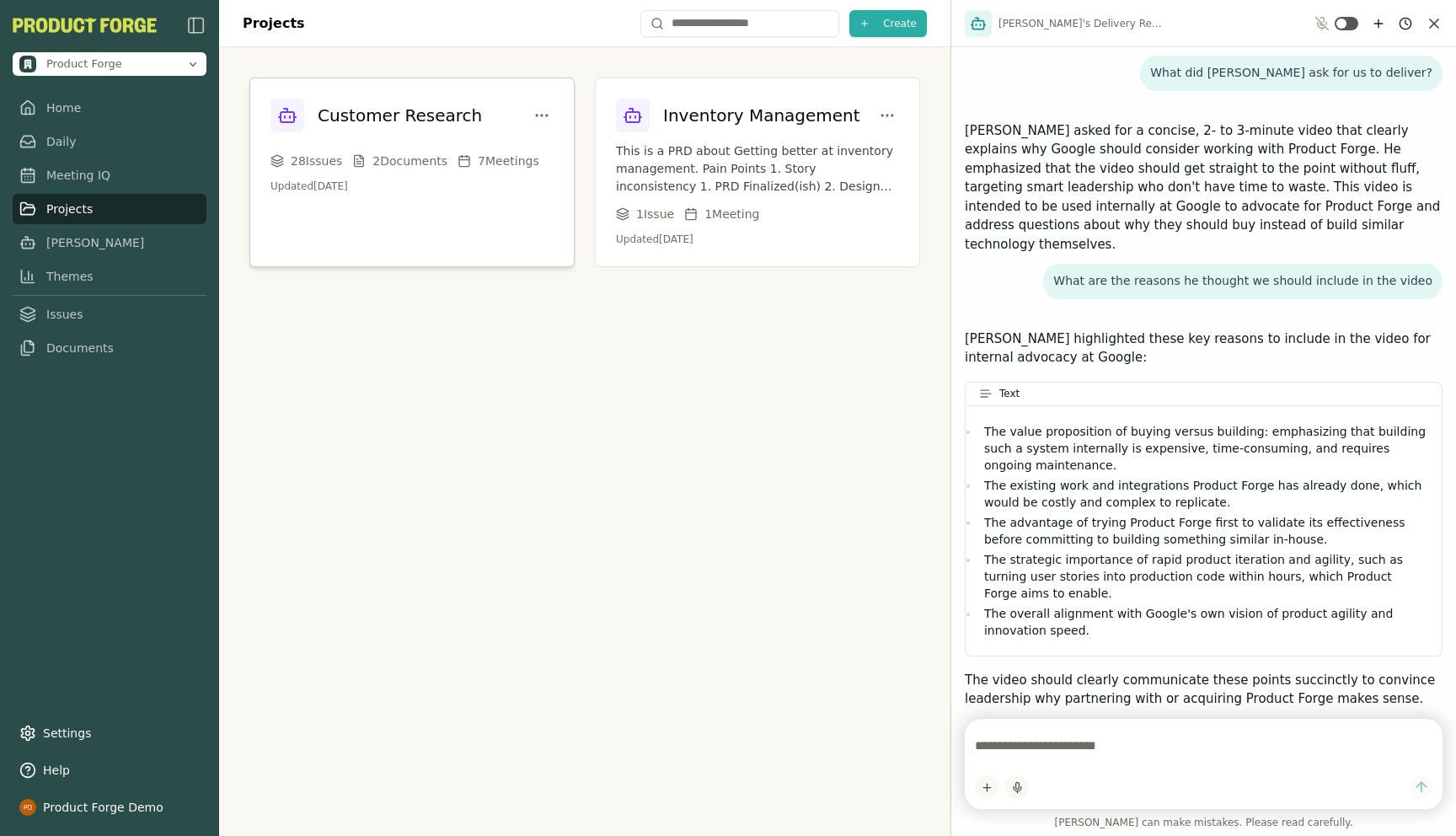
click at [417, 114] on h3 "Customer Research" at bounding box center [400, 115] width 165 height 23
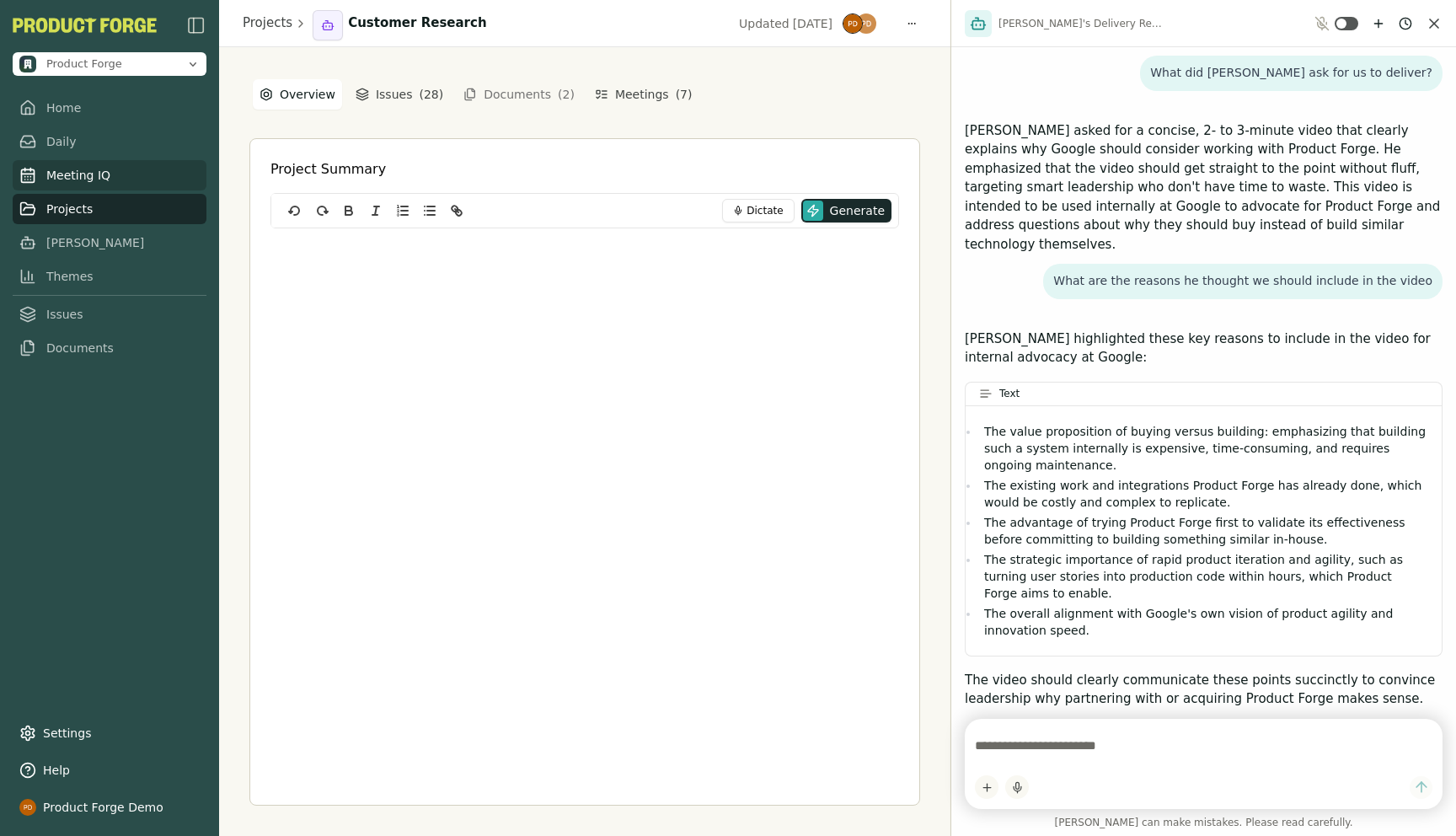
click at [64, 179] on link "Meeting IQ" at bounding box center [109, 175] width 193 height 30
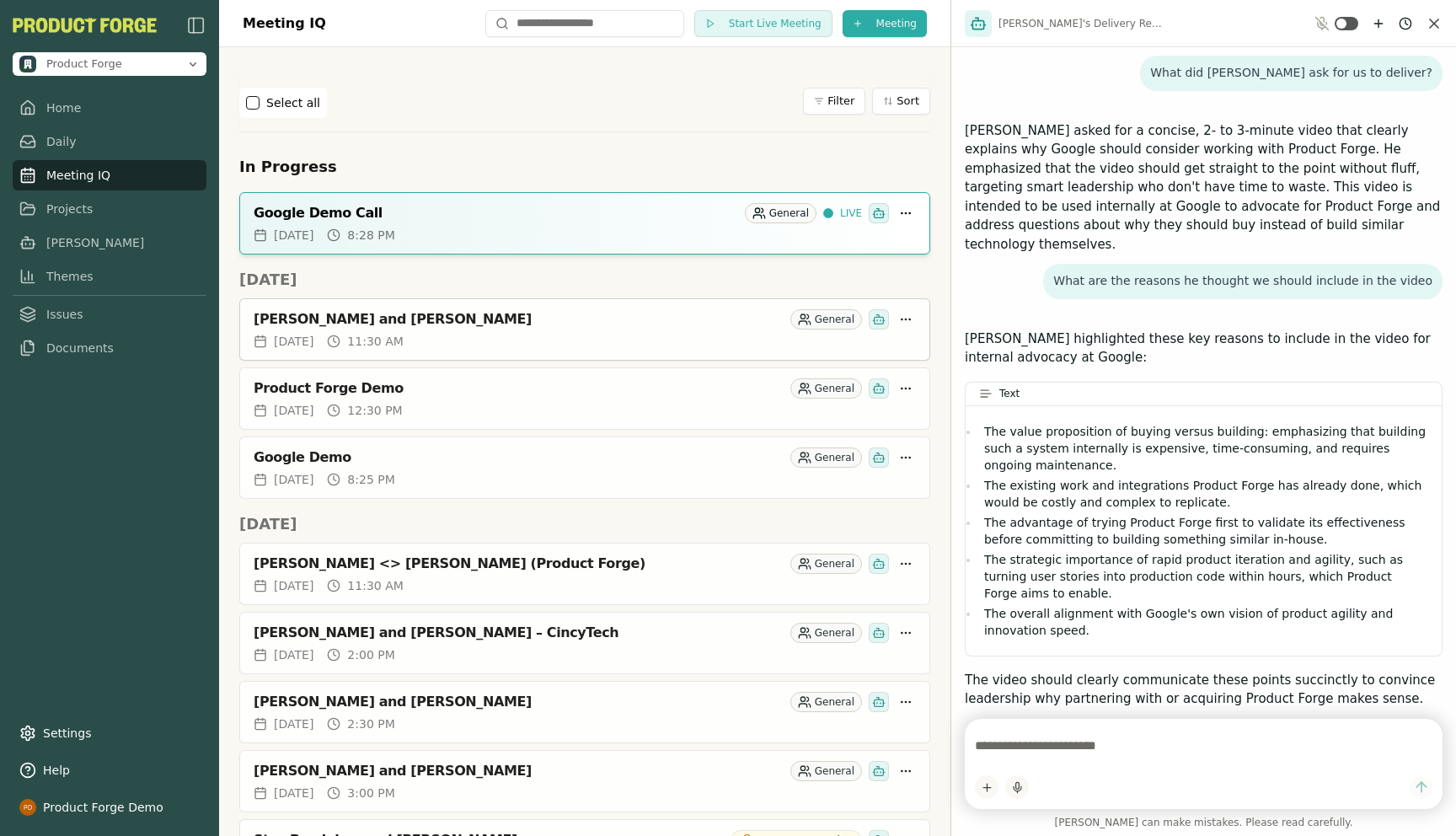
click at [337, 320] on div "[PERSON_NAME] and [PERSON_NAME]" at bounding box center [518, 319] width 530 height 17
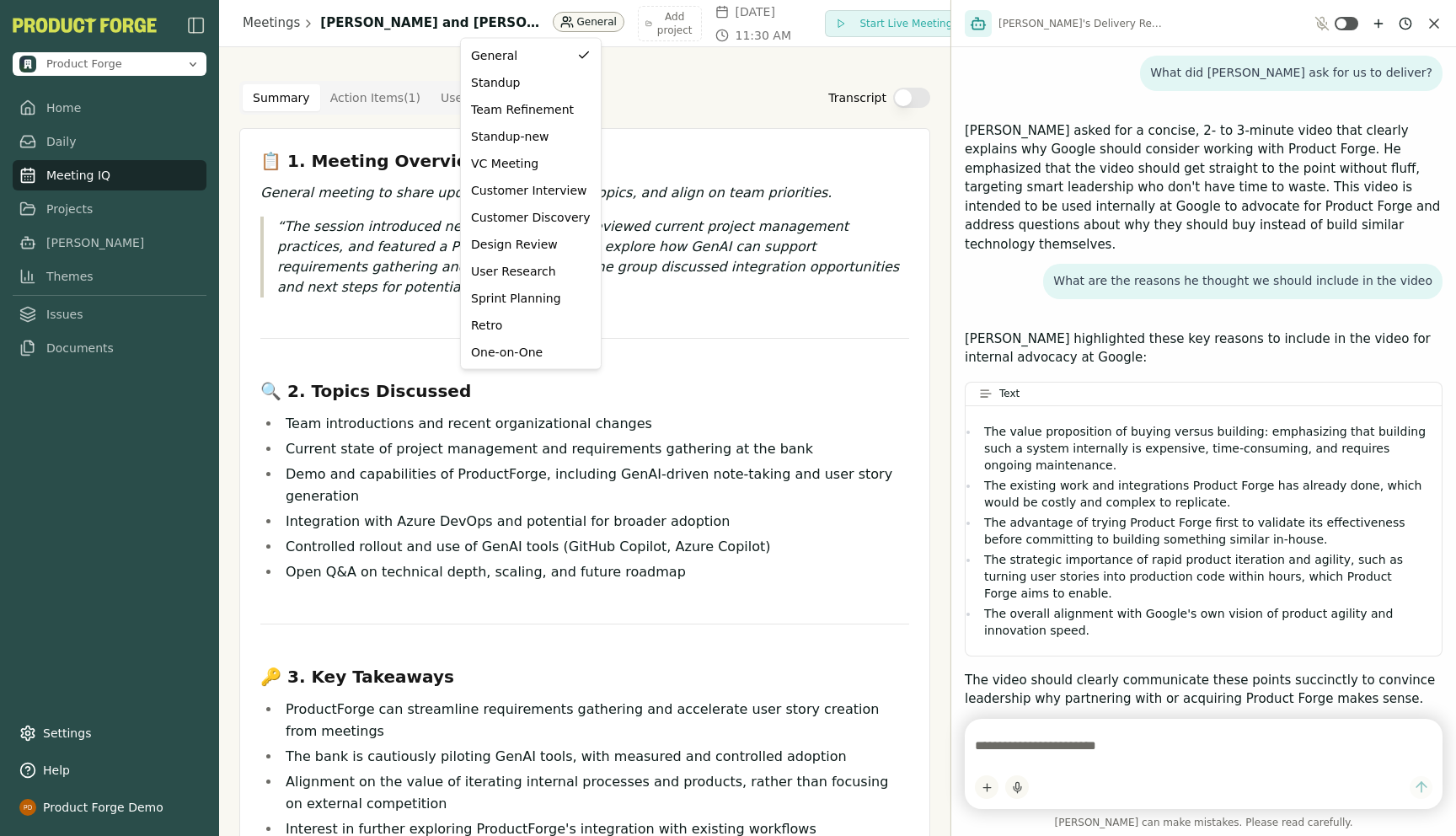
click at [501, 18] on html "Product Forge Home Daily Meeting IQ Projects [PERSON_NAME] Themes Issues Docume…" at bounding box center [728, 418] width 1456 height 836
click at [519, 188] on div "Customer Interview" at bounding box center [531, 190] width 120 height 17
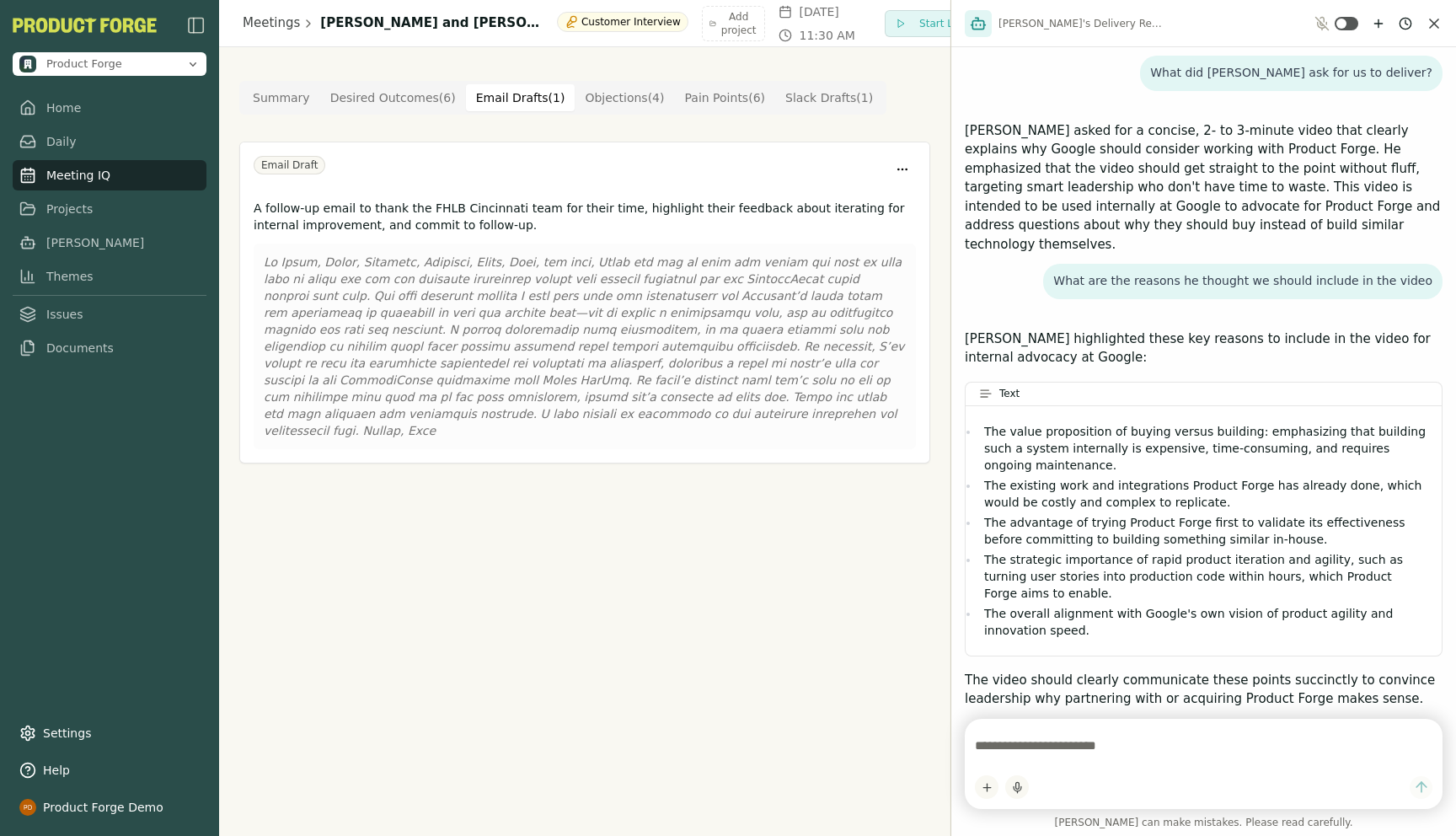
click at [521, 100] on Draft "Email Drafts ( 1 )" at bounding box center [520, 98] width 109 height 27
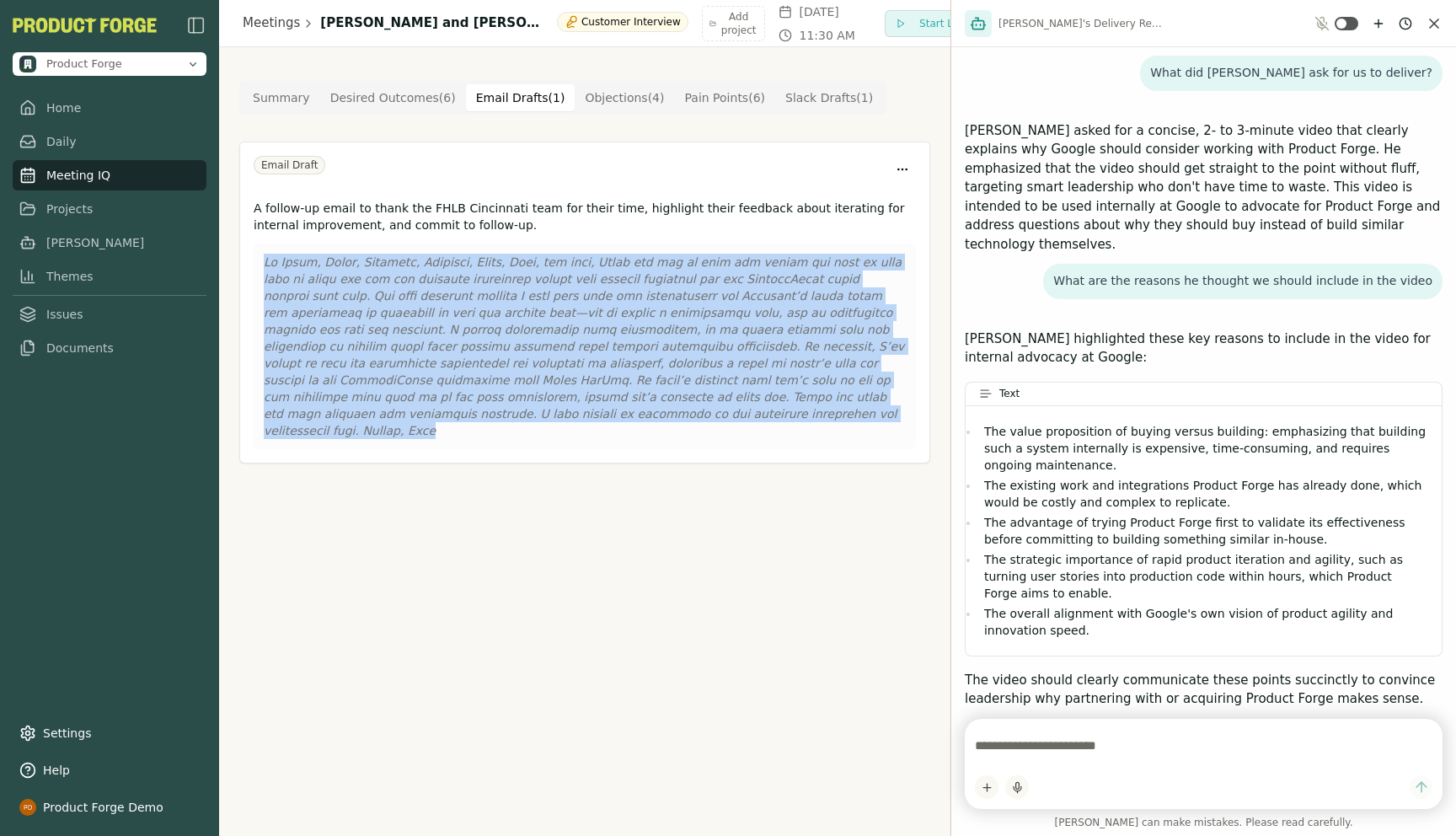
drag, startPoint x: 595, startPoint y: 416, endPoint x: 259, endPoint y: 265, distance: 368.4
click at [259, 263] on div at bounding box center [585, 346] width 663 height 206
copy p "Lo Ipsum, Dolor, Sitametc, Adipisci, Elits, Doei, tem inci, Utlab etd mag al en…"
